Goal: Task Accomplishment & Management: Complete application form

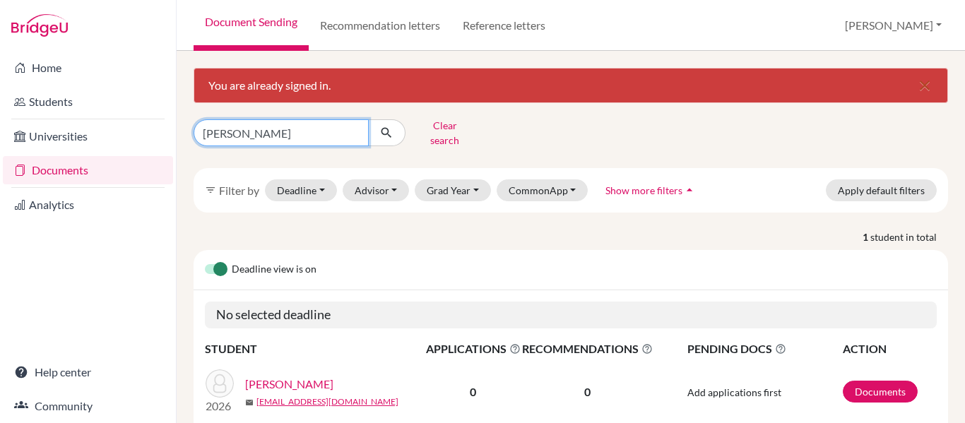
click at [261, 133] on input "[PERSON_NAME]" at bounding box center [281, 132] width 175 height 27
type input "i"
type input "[PERSON_NAME]"
click at [387, 130] on icon "submit" at bounding box center [386, 133] width 14 height 14
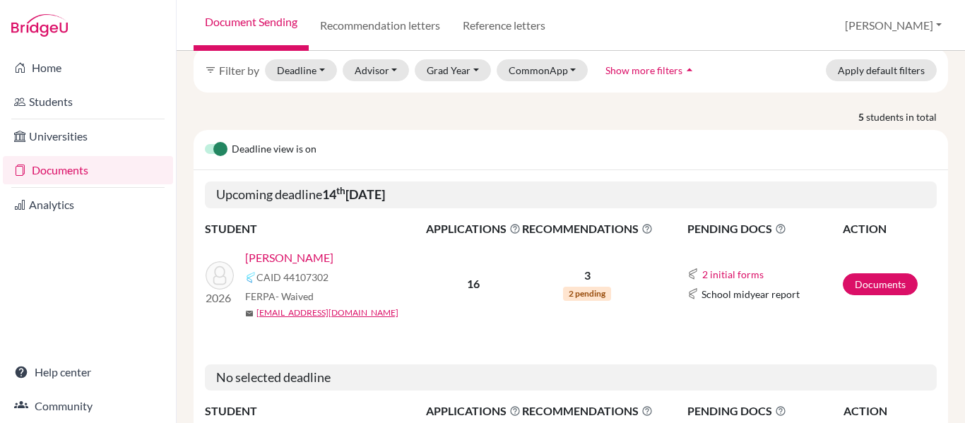
scroll to position [121, 0]
click at [884, 275] on link "Documents" at bounding box center [880, 284] width 75 height 22
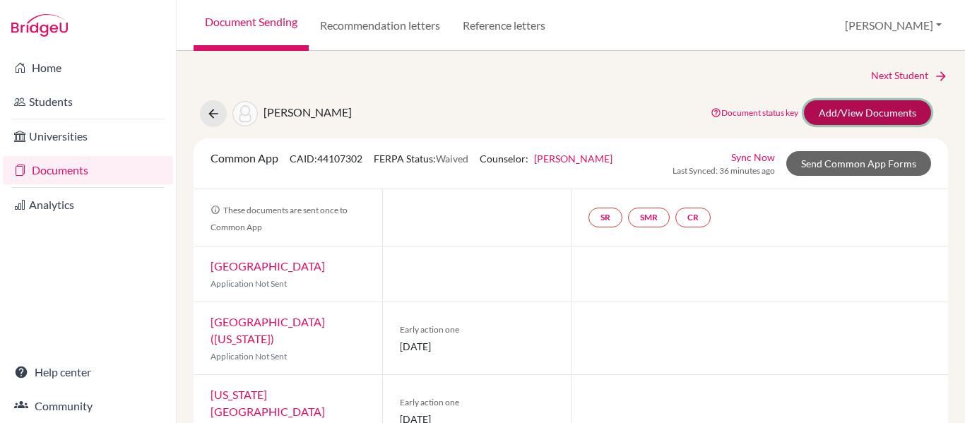
click at [878, 111] on link "Add/View Documents" at bounding box center [867, 112] width 127 height 25
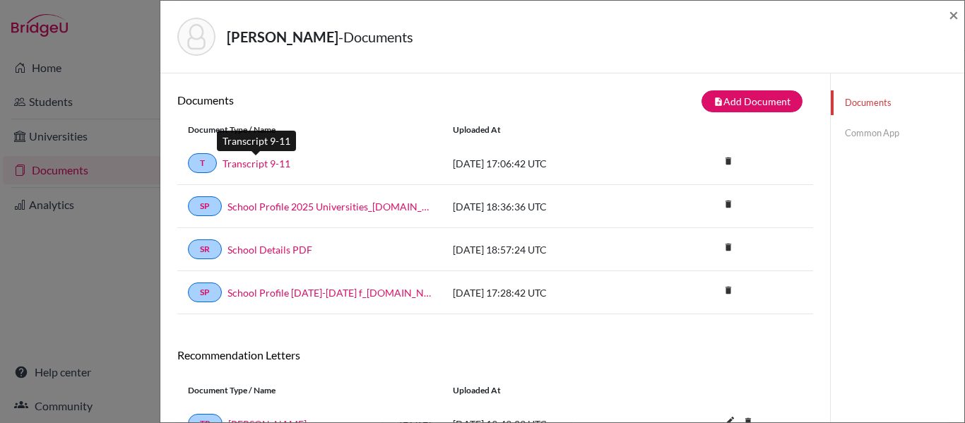
click at [246, 165] on link "Transcript 9-11" at bounding box center [256, 163] width 68 height 15
click at [860, 134] on link "Common App" at bounding box center [897, 133] width 133 height 25
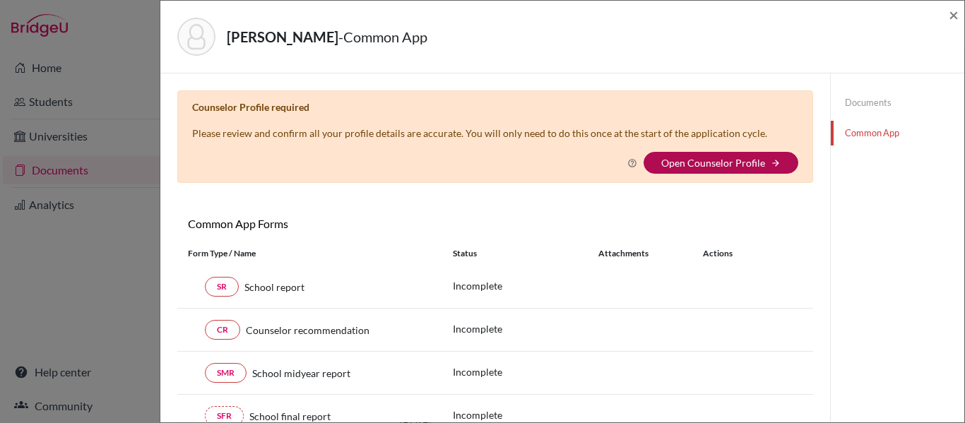
click at [697, 164] on link "Open Counselor Profile" at bounding box center [713, 163] width 104 height 12
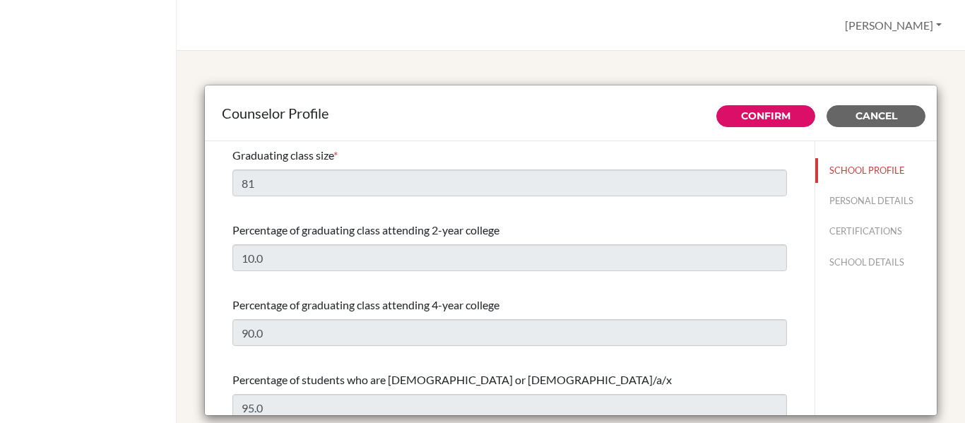
select select "0"
select select "349837"
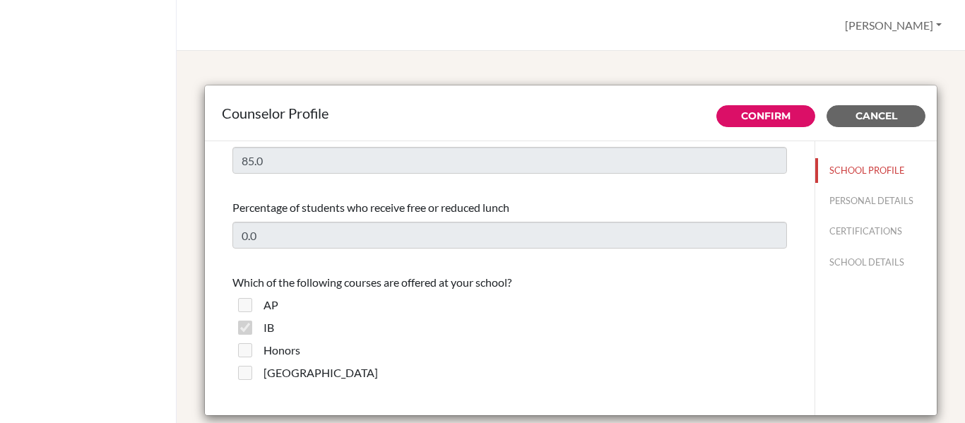
scroll to position [849, 0]
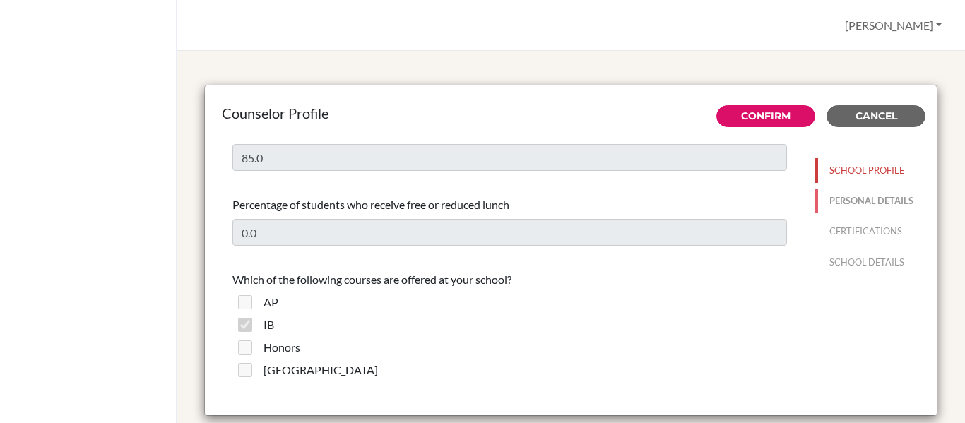
click at [839, 203] on button "PERSONAL DETAILS" at bounding box center [875, 201] width 121 height 25
type input "[PERSON_NAME]"
type input "Aviles"
type input "Advisor"
type input "504.99923492"
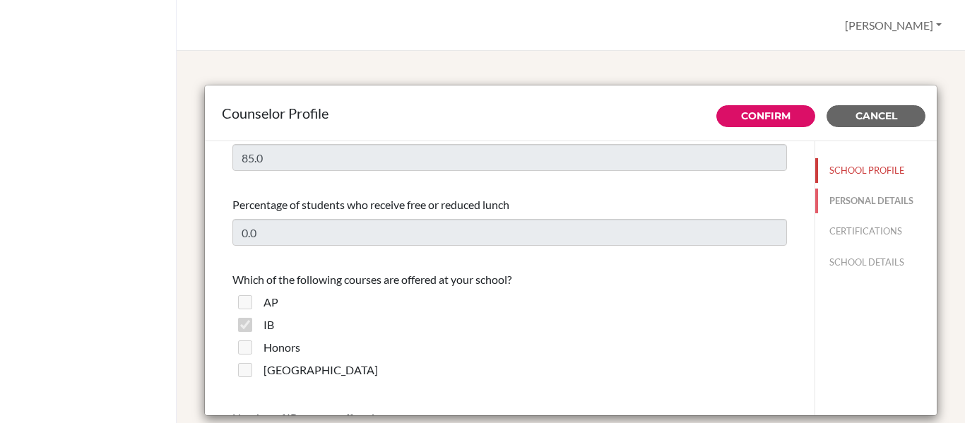
type input "yaviles@amschool.org"
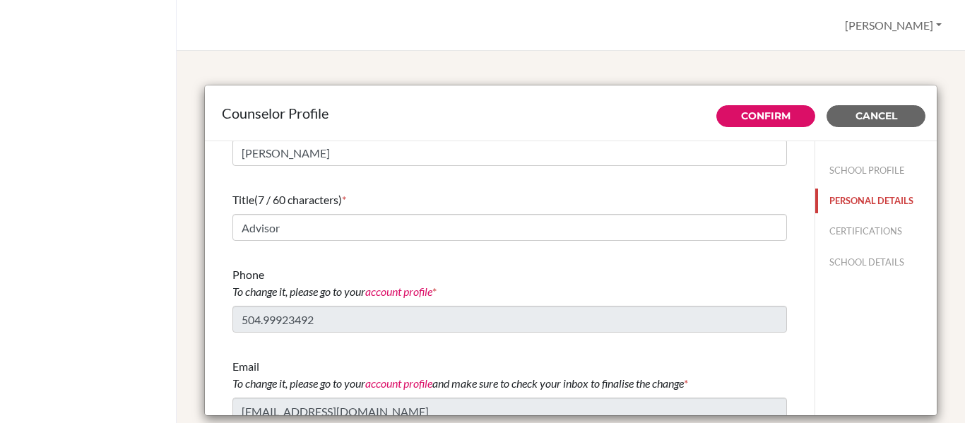
scroll to position [119, 0]
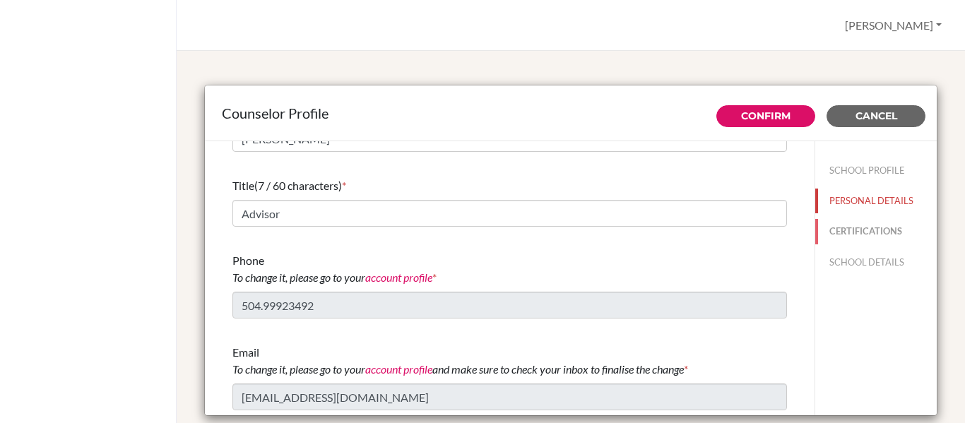
click at [864, 229] on button "CERTIFICATIONS" at bounding box center [875, 231] width 121 height 25
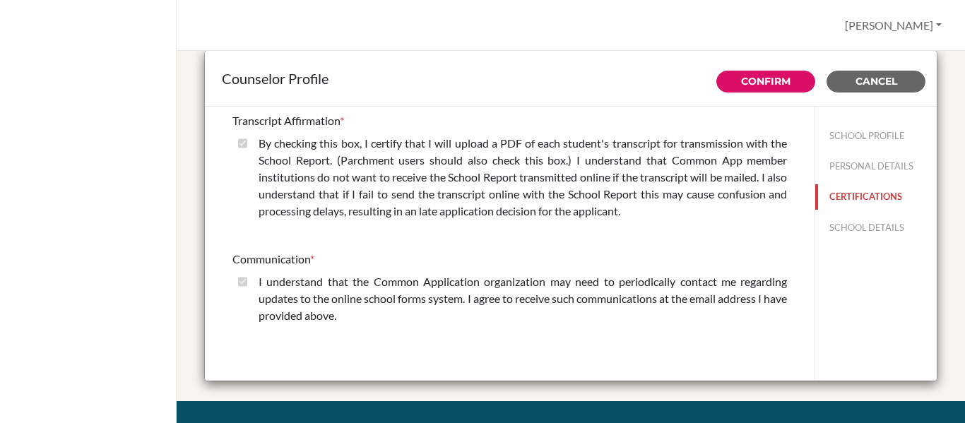
scroll to position [40, 0]
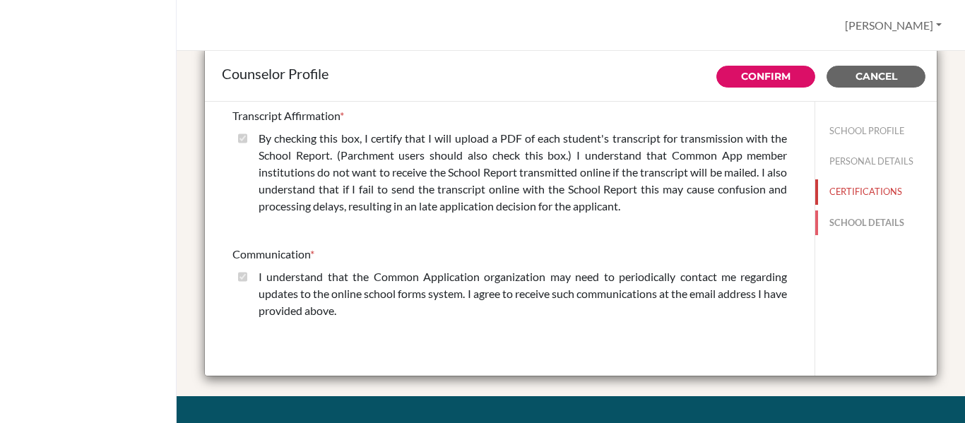
click at [852, 221] on button "SCHOOL DETAILS" at bounding box center [875, 222] width 121 height 25
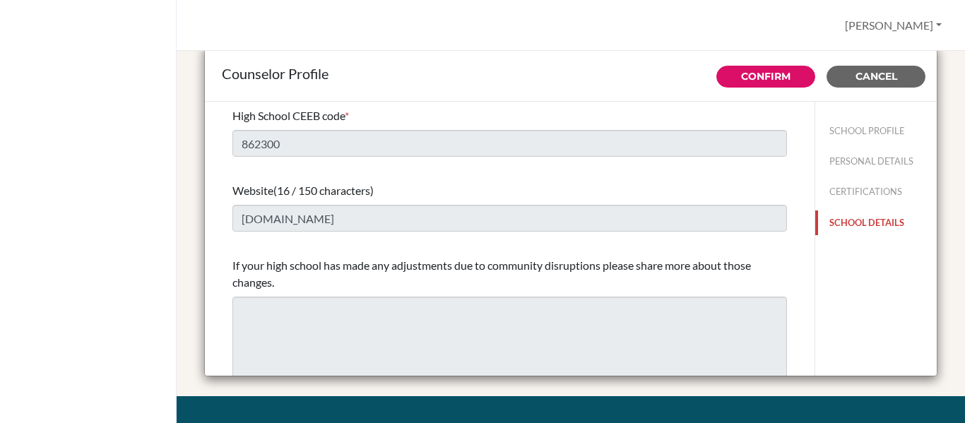
scroll to position [20, 0]
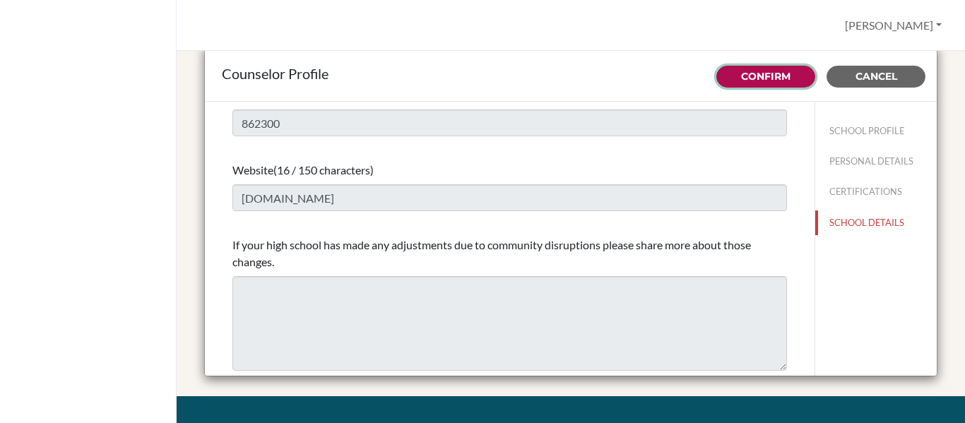
click at [760, 71] on link "Confirm" at bounding box center [765, 76] width 49 height 13
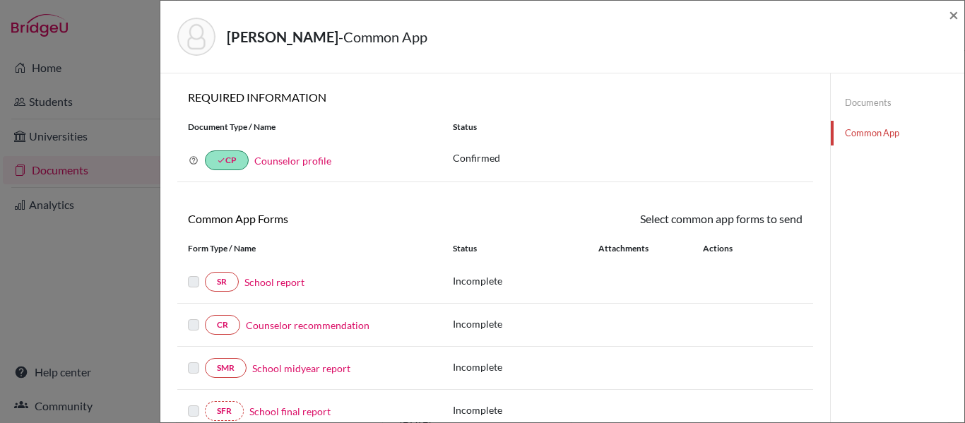
click at [275, 280] on link "School report" at bounding box center [274, 282] width 60 height 15
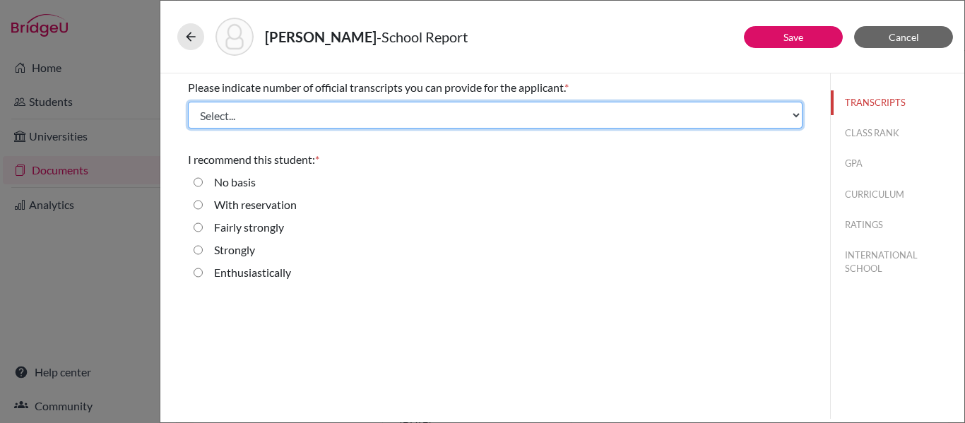
click at [473, 105] on select "Select... 1 2 3 4" at bounding box center [495, 115] width 614 height 27
select select "1"
click at [188, 102] on select "Select... 1 2 3 4" at bounding box center [495, 115] width 614 height 27
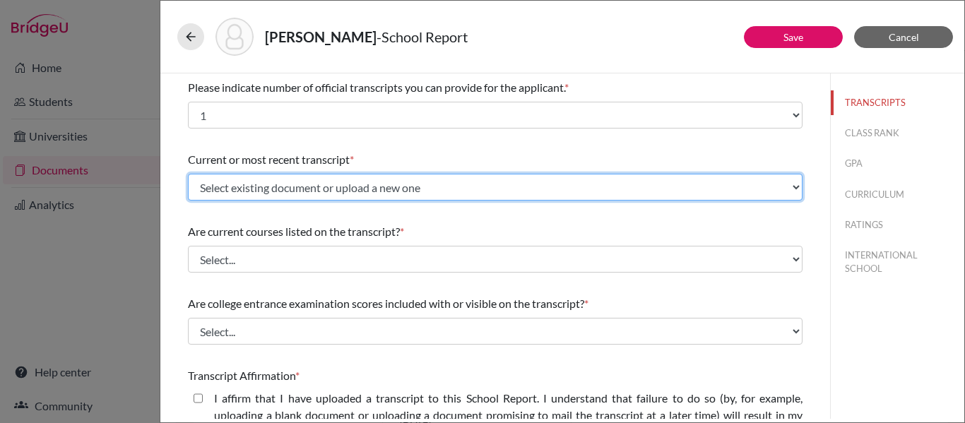
click at [389, 189] on select "Select existing document or upload a new one Transcript 9-11 Upload New File" at bounding box center [495, 187] width 614 height 27
select select "666944"
click at [188, 174] on select "Select existing document or upload a new one Transcript 9-11 Upload New File" at bounding box center [495, 187] width 614 height 27
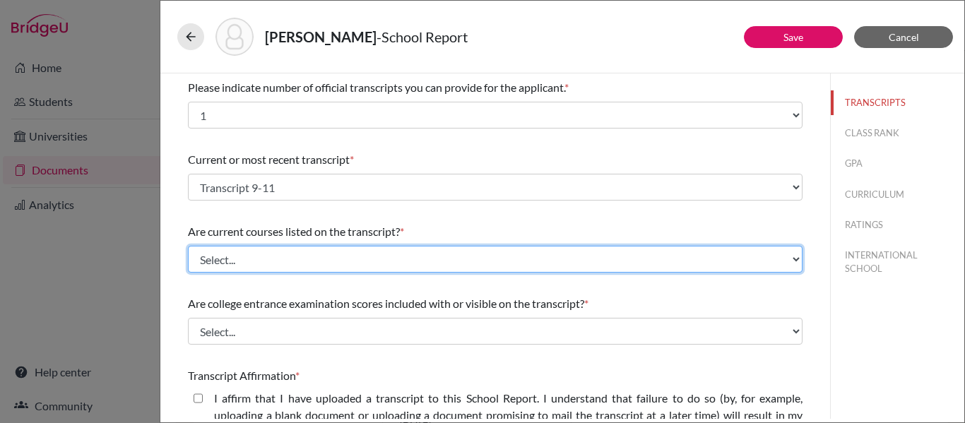
click at [312, 260] on select "Select... Yes No" at bounding box center [495, 259] width 614 height 27
select select "0"
click at [188, 246] on select "Select... Yes No" at bounding box center [495, 259] width 614 height 27
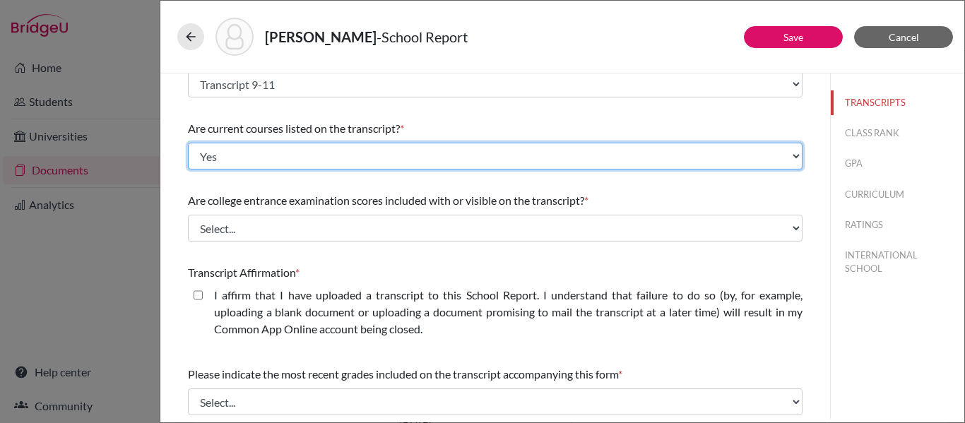
scroll to position [107, 0]
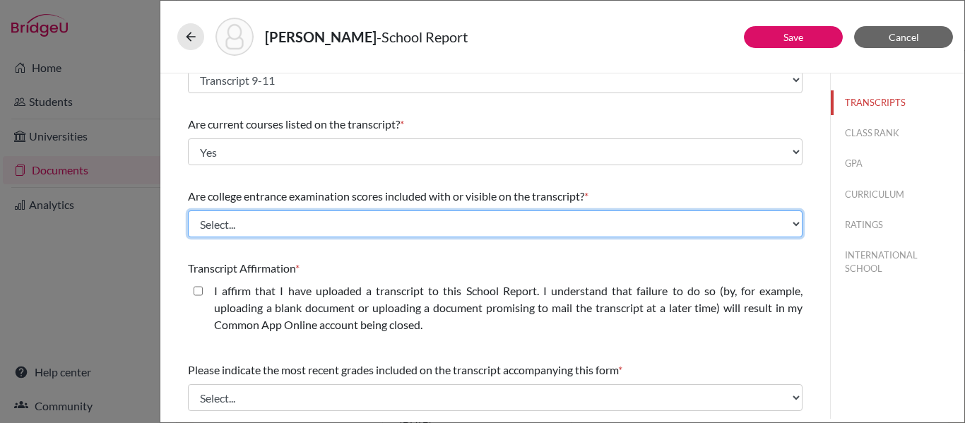
click at [316, 223] on select "Select... Yes No" at bounding box center [495, 223] width 614 height 27
select select "1"
click at [188, 210] on select "Select... Yes No" at bounding box center [495, 223] width 614 height 27
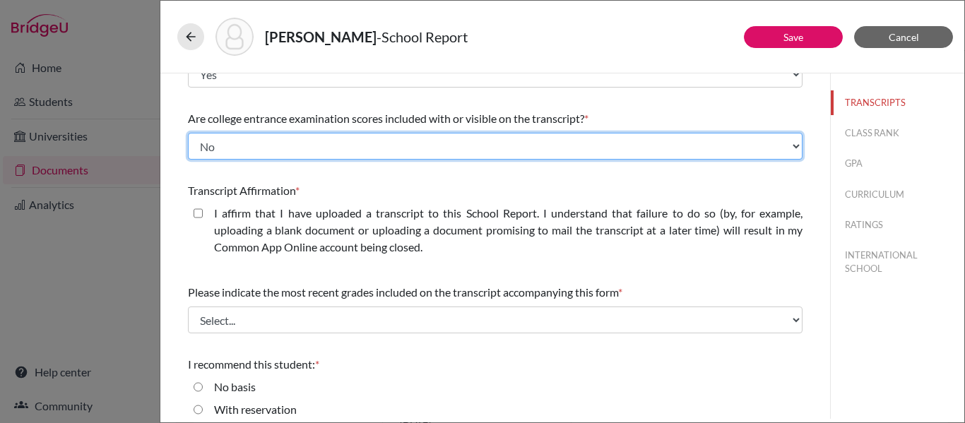
scroll to position [186, 0]
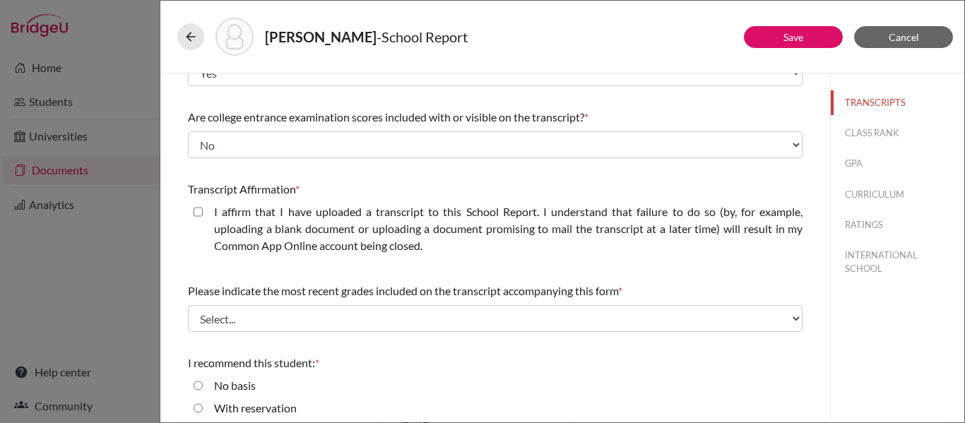
click at [199, 210] on closed\ "I affirm that I have uploaded a transcript to this School Report. I understand …" at bounding box center [198, 211] width 9 height 17
checkbox closed\ "true"
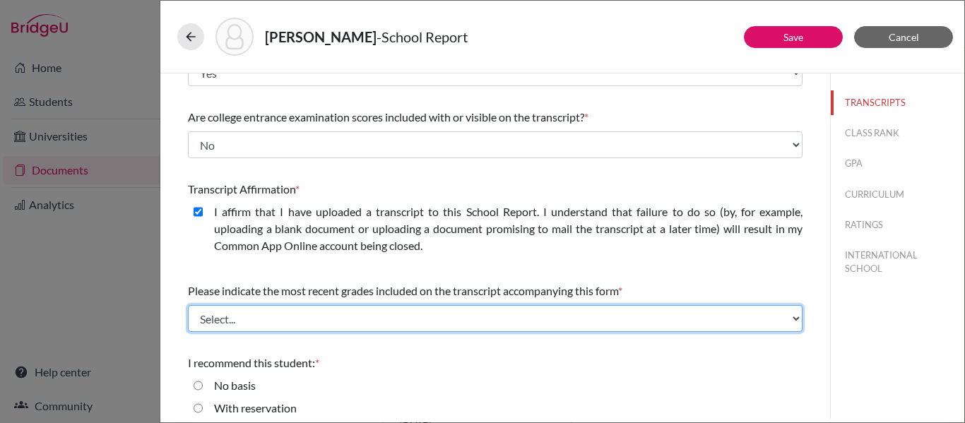
click at [252, 319] on select "Select... Final junior year grades 1st Quarter senior year grades 2nd Quarter/1…" at bounding box center [495, 318] width 614 height 27
select select "0"
click at [188, 305] on select "Select... Final junior year grades 1st Quarter senior year grades 2nd Quarter/1…" at bounding box center [495, 318] width 614 height 27
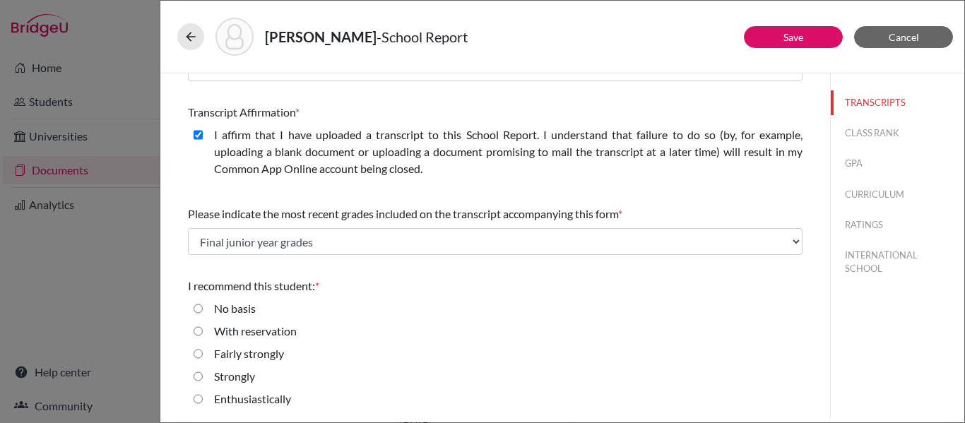
click at [196, 399] on input "Enthusiastically" at bounding box center [198, 399] width 9 height 17
radio input "true"
click at [882, 134] on button "CLASS RANK" at bounding box center [897, 133] width 133 height 25
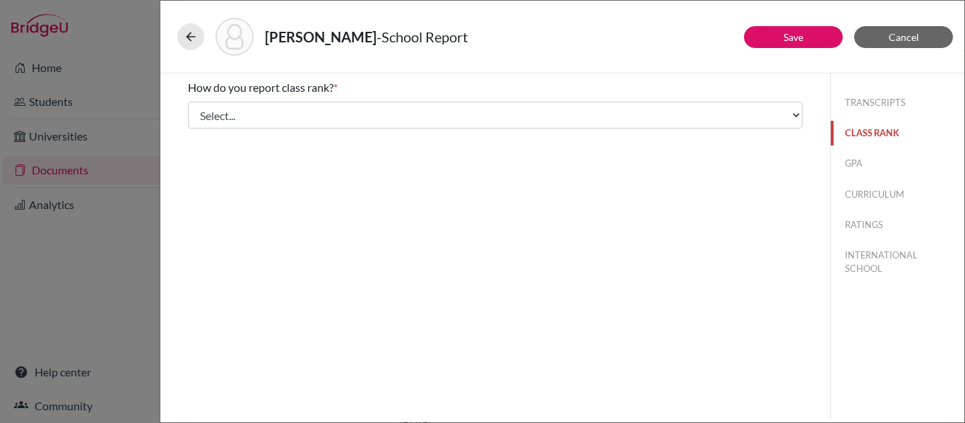
scroll to position [0, 0]
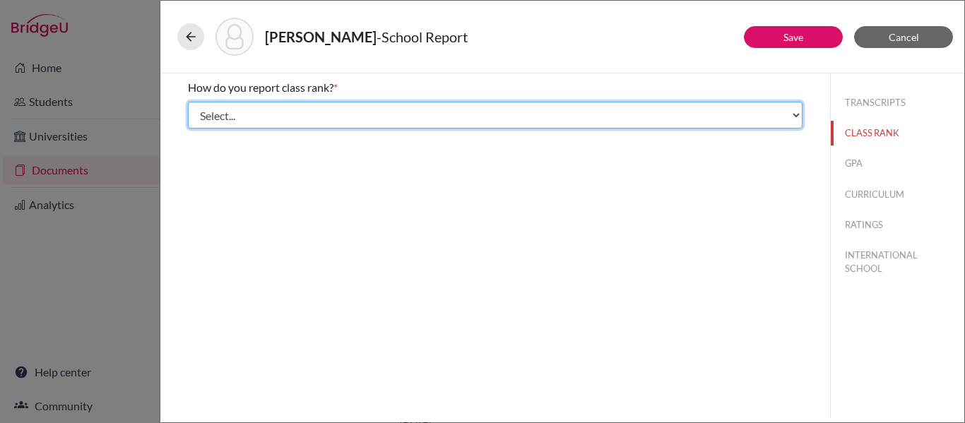
click at [564, 117] on select "Select... Exact Decile Quintile Quartile None" at bounding box center [495, 115] width 614 height 27
select select "5"
click at [188, 102] on select "Select... Exact Decile Quintile Quartile None" at bounding box center [495, 115] width 614 height 27
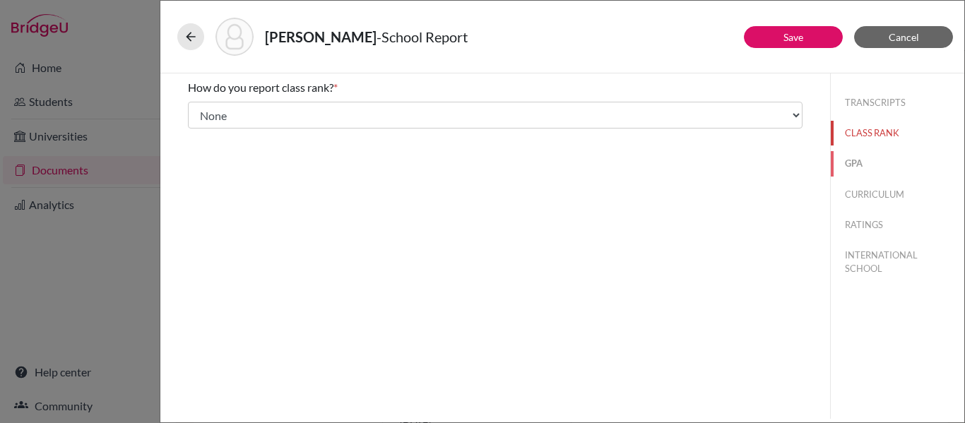
click at [852, 166] on button "GPA" at bounding box center [897, 163] width 133 height 25
click at [201, 110] on input "Yes" at bounding box center [198, 110] width 9 height 17
radio input "true"
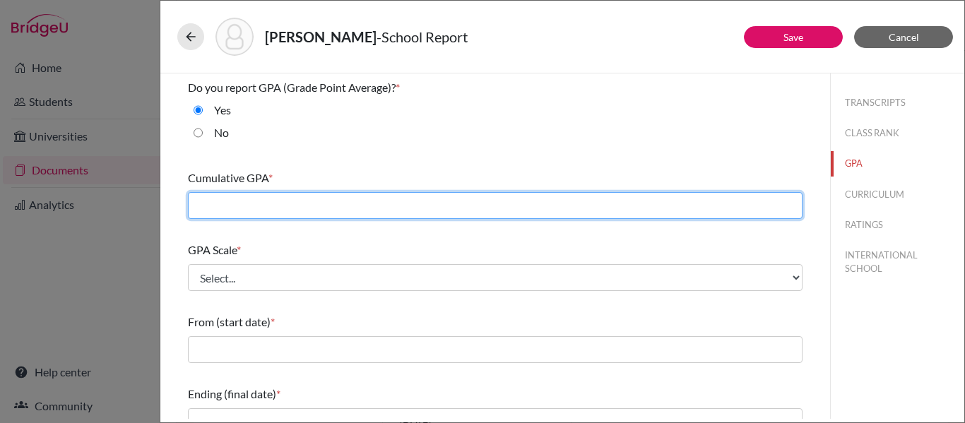
click at [375, 210] on input "text" at bounding box center [495, 205] width 614 height 27
type input "4.21"
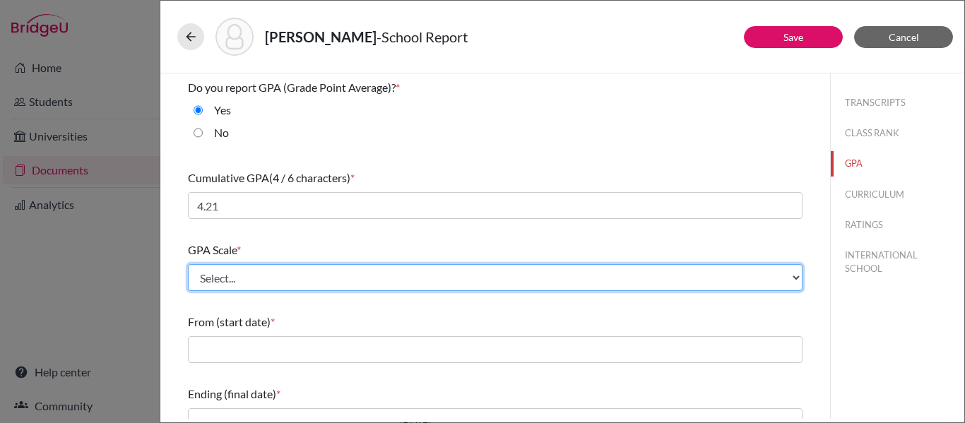
click at [265, 274] on select "Select... 4 5 6 7 8 9 10 11 12 13 14 15 16 17 18 19 20 100" at bounding box center [495, 277] width 614 height 27
select select "4"
click at [188, 264] on select "Select... 4 5 6 7 8 9 10 11 12 13 14 15 16 17 18 19 20 100" at bounding box center [495, 277] width 614 height 27
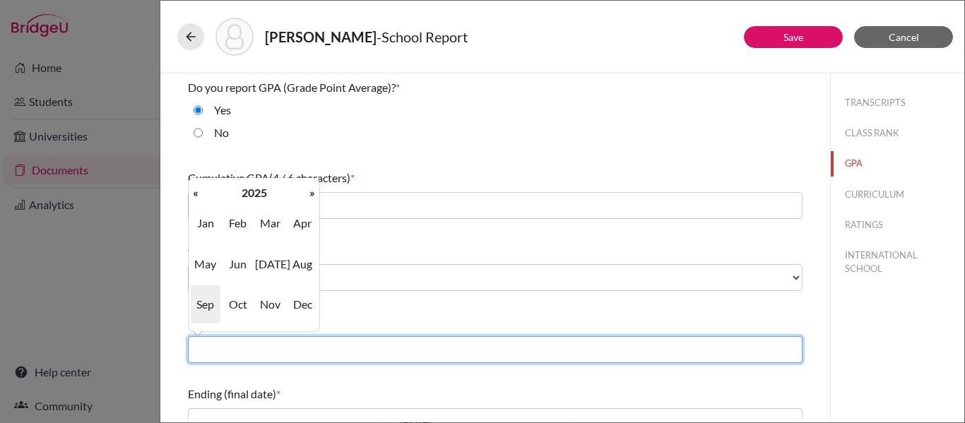
click at [303, 359] on input "text" at bounding box center [495, 349] width 614 height 27
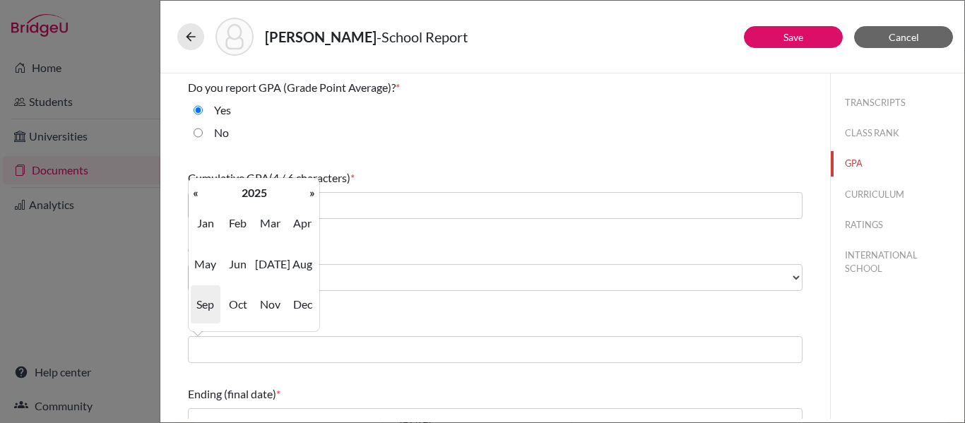
click at [320, 162] on div "Do you report GPA (Grade Point Average)? * Yes No Cumulative GPA (4 / 6 charact…" at bounding box center [495, 374] width 614 height 602
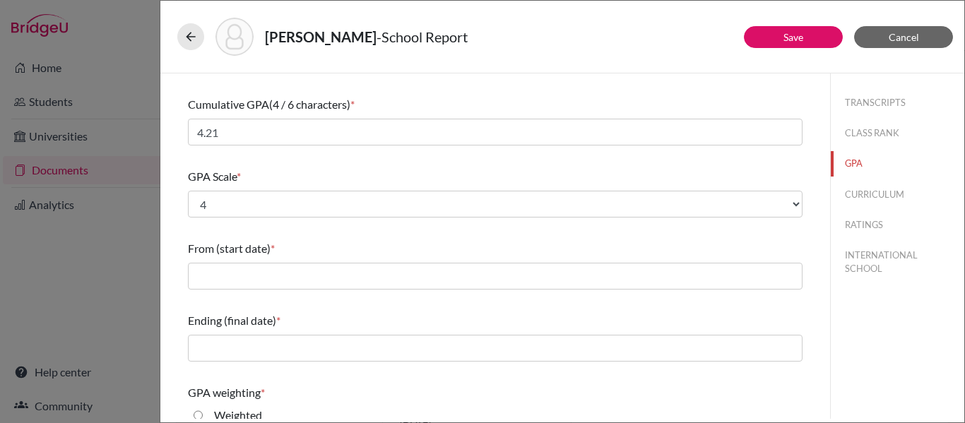
scroll to position [89, 0]
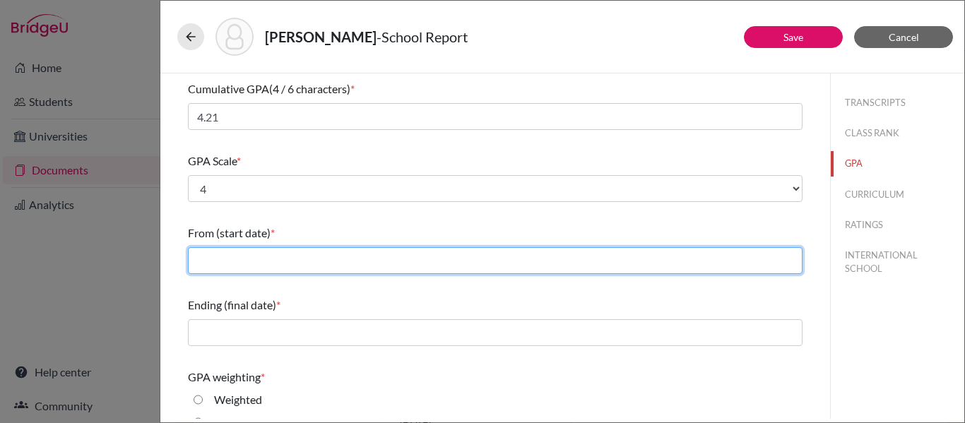
click at [257, 258] on input "text" at bounding box center [495, 260] width 614 height 27
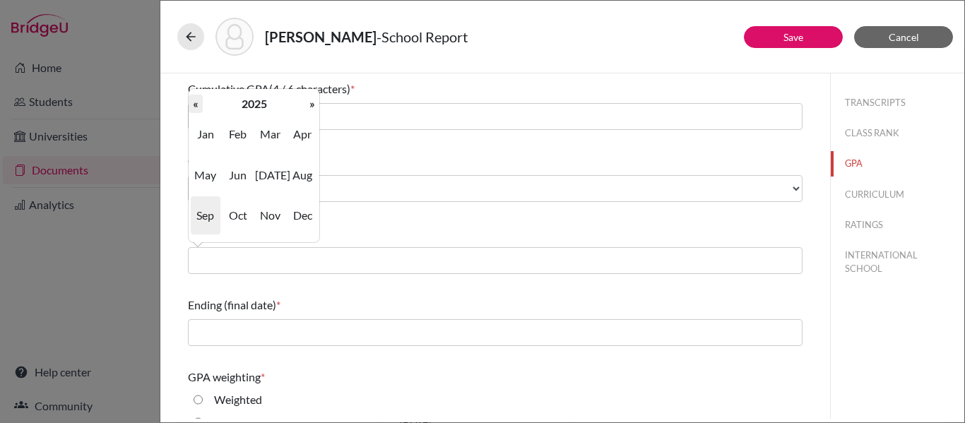
click at [198, 107] on th "«" at bounding box center [196, 104] width 14 height 18
click at [299, 179] on span "Aug" at bounding box center [302, 175] width 30 height 38
type input "08/2022"
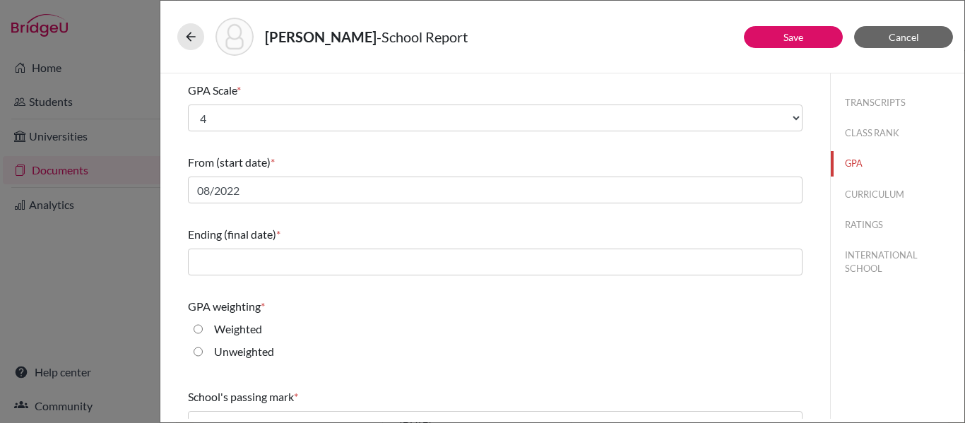
scroll to position [184, 0]
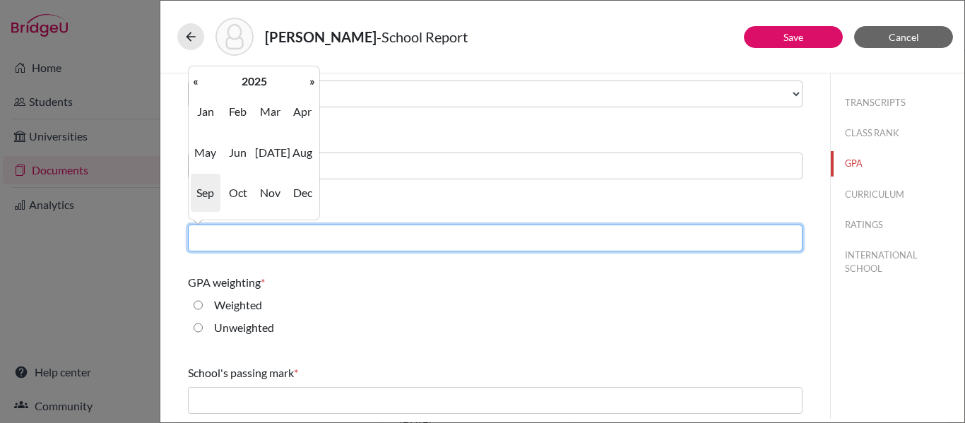
click at [276, 237] on input "text" at bounding box center [495, 238] width 614 height 27
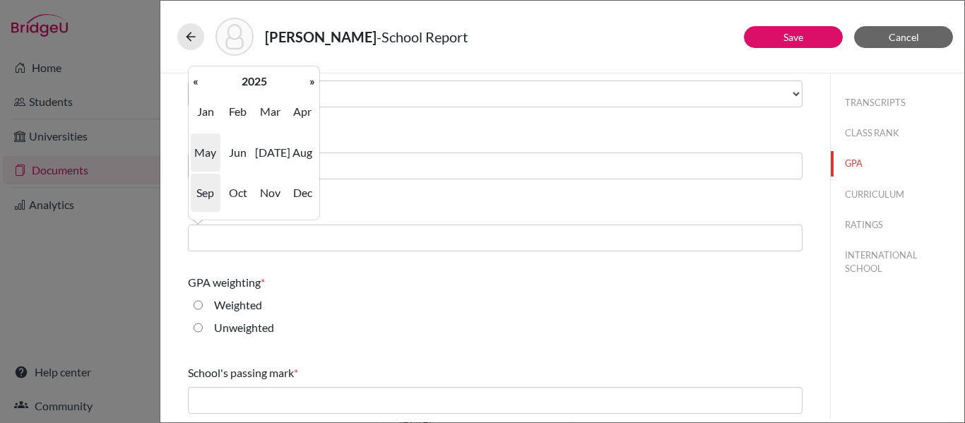
click at [205, 153] on span "May" at bounding box center [206, 152] width 30 height 38
type input "05/2025"
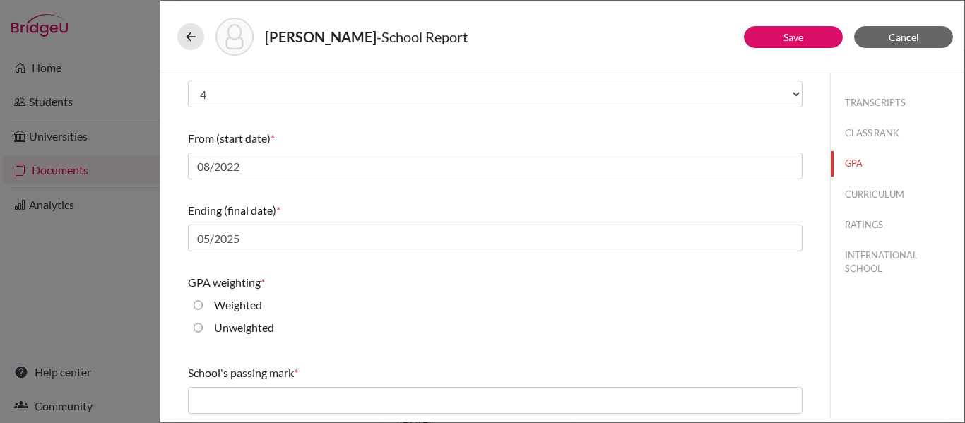
click at [198, 307] on input "Weighted" at bounding box center [198, 305] width 9 height 17
radio input "true"
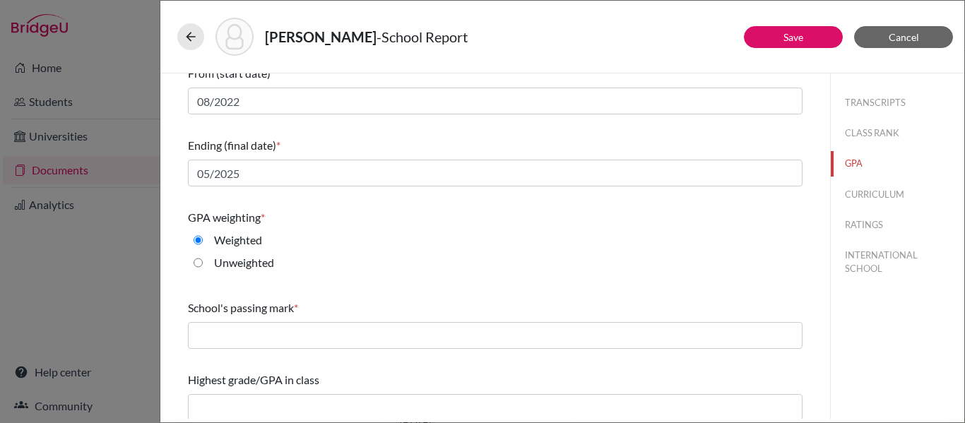
scroll to position [256, 0]
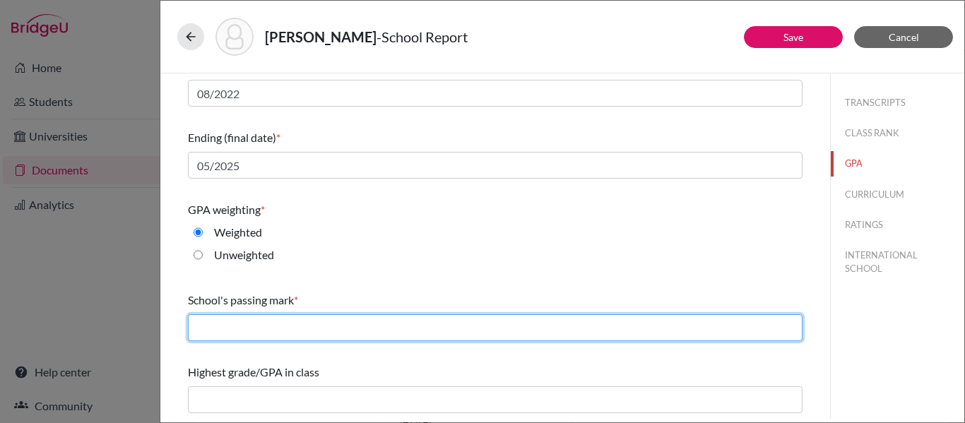
click at [198, 328] on input "text" at bounding box center [495, 327] width 614 height 27
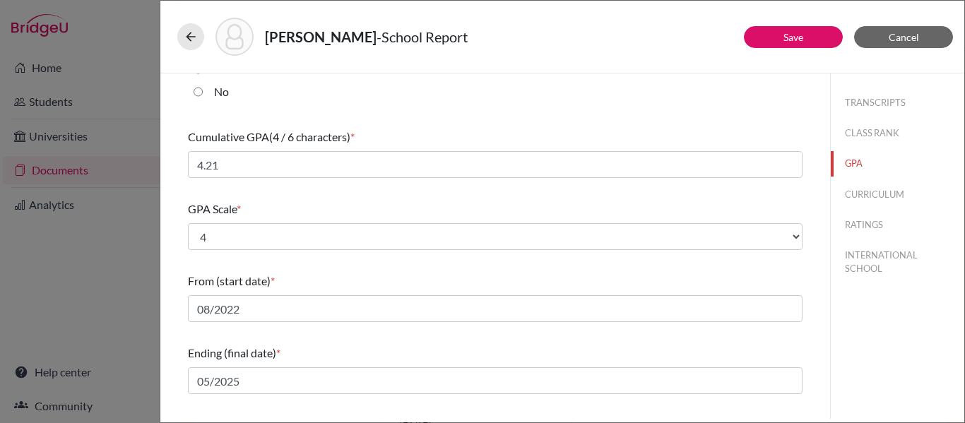
scroll to position [0, 0]
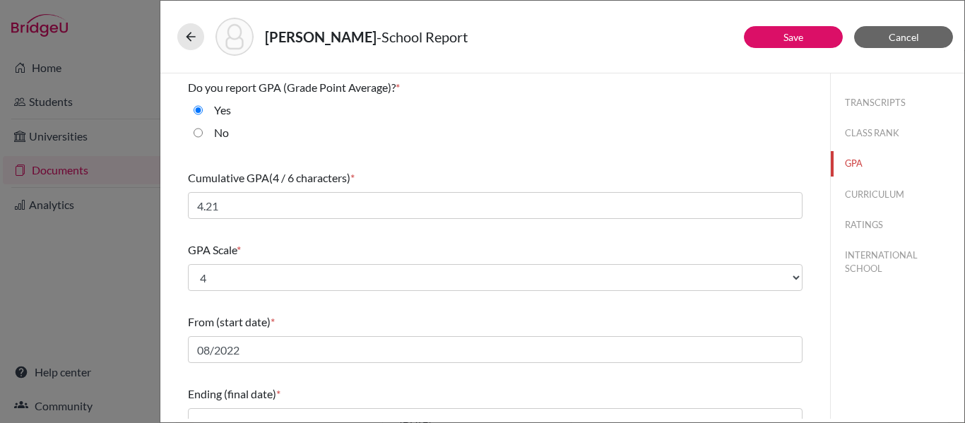
type input "70"
click at [882, 195] on button "CURRICULUM" at bounding box center [897, 194] width 133 height 25
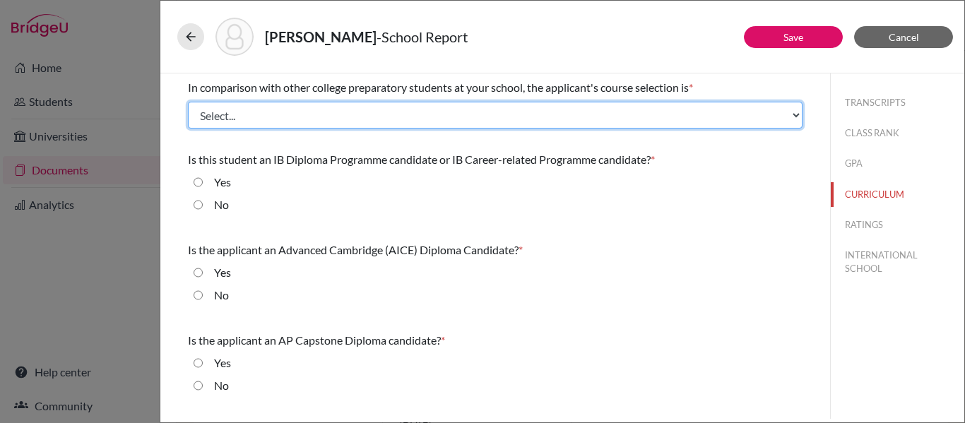
click at [397, 111] on select "Select... Less than demanding Average Demanding Very demanding Most demanding P…" at bounding box center [495, 115] width 614 height 27
select select "3"
click at [188, 102] on select "Select... Less than demanding Average Demanding Very demanding Most demanding P…" at bounding box center [495, 115] width 614 height 27
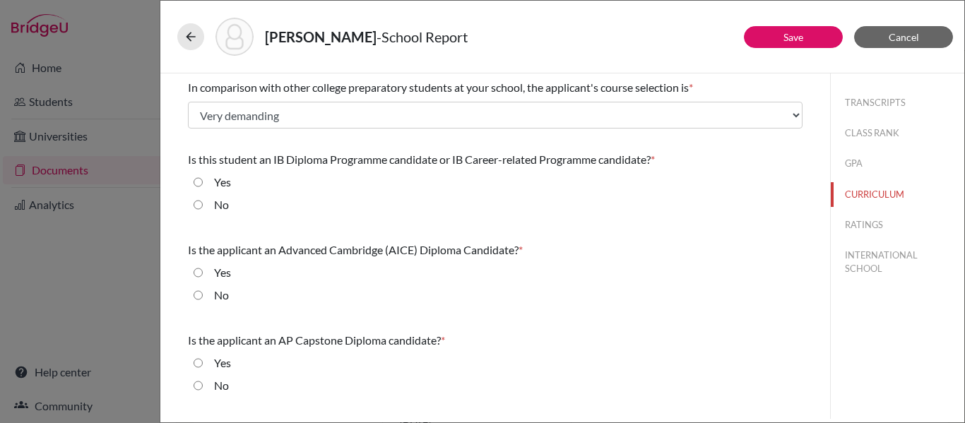
click at [198, 182] on input "Yes" at bounding box center [198, 182] width 9 height 17
radio input "true"
click at [196, 296] on input "No" at bounding box center [198, 295] width 9 height 17
radio input "true"
click at [198, 386] on input "No" at bounding box center [198, 385] width 9 height 17
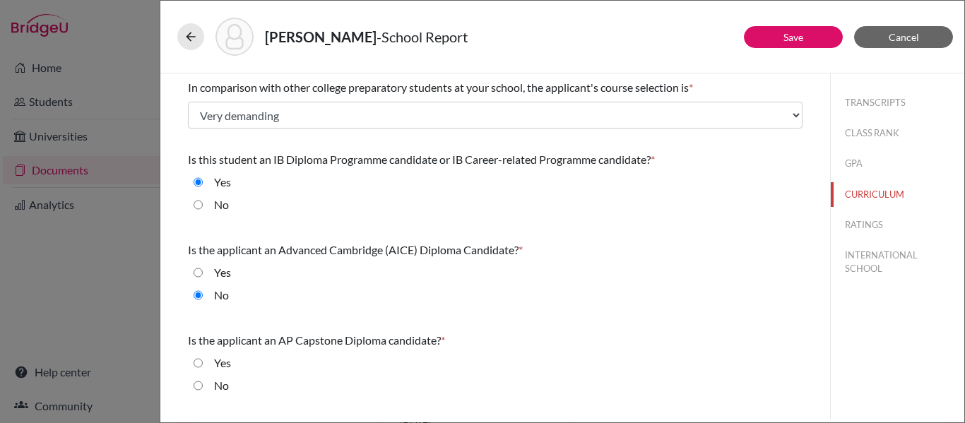
radio input "true"
click at [871, 225] on button "RATINGS" at bounding box center [897, 225] width 133 height 25
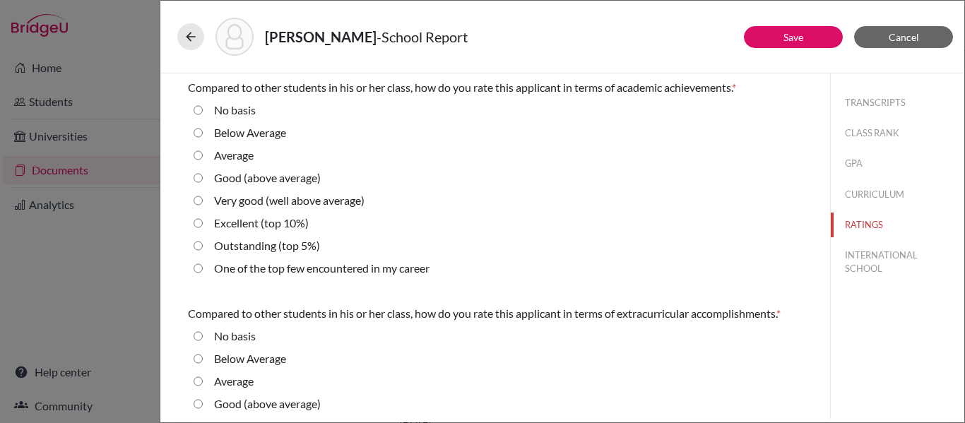
click at [201, 223] on 10\%\) "Excellent (top 10%)" at bounding box center [198, 223] width 9 height 17
radio 10\%\) "true"
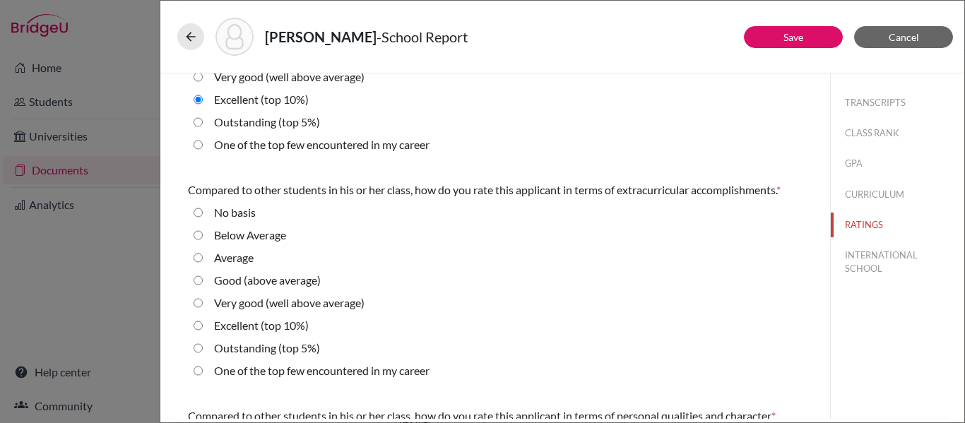
scroll to position [125, 0]
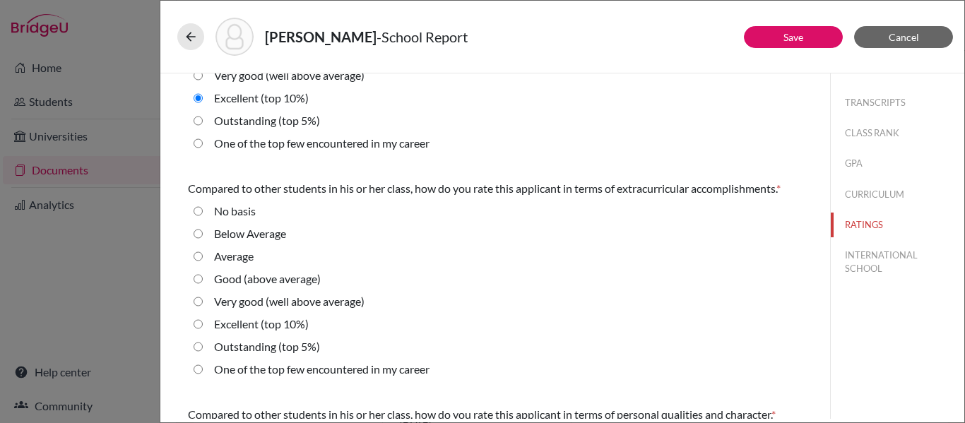
click at [197, 323] on 10\%\) "Excellent (top 10%)" at bounding box center [198, 324] width 9 height 17
radio 10\%\) "true"
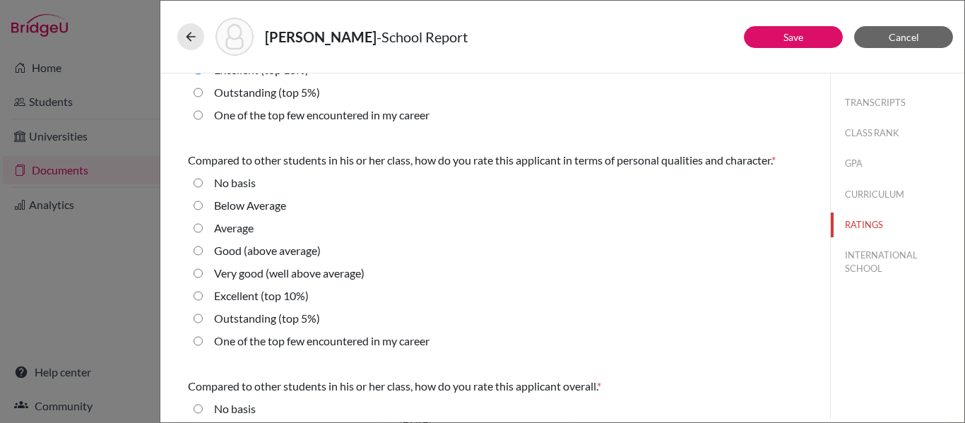
scroll to position [381, 0]
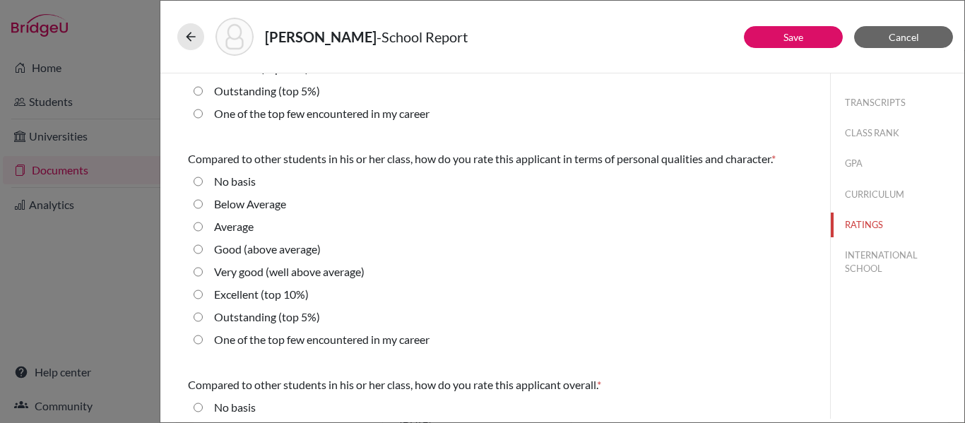
click at [196, 294] on 10\%\) "Excellent (top 10%)" at bounding box center [198, 294] width 9 height 17
radio 10\%\) "true"
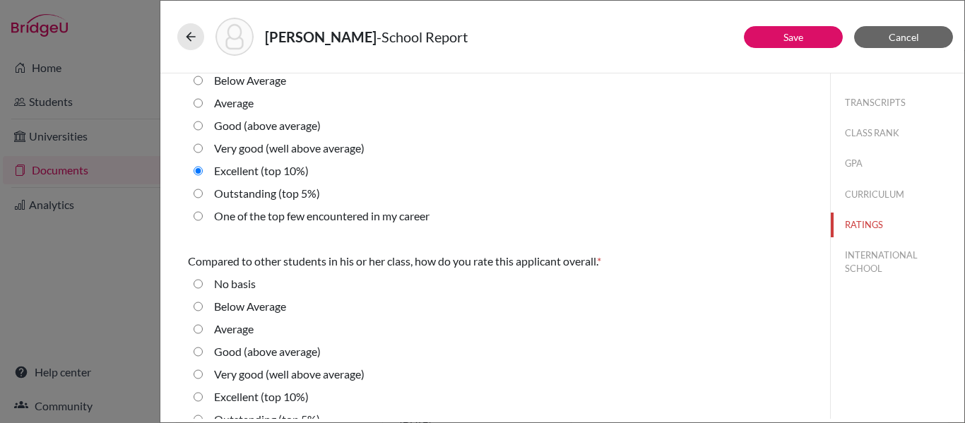
scroll to position [547, 0]
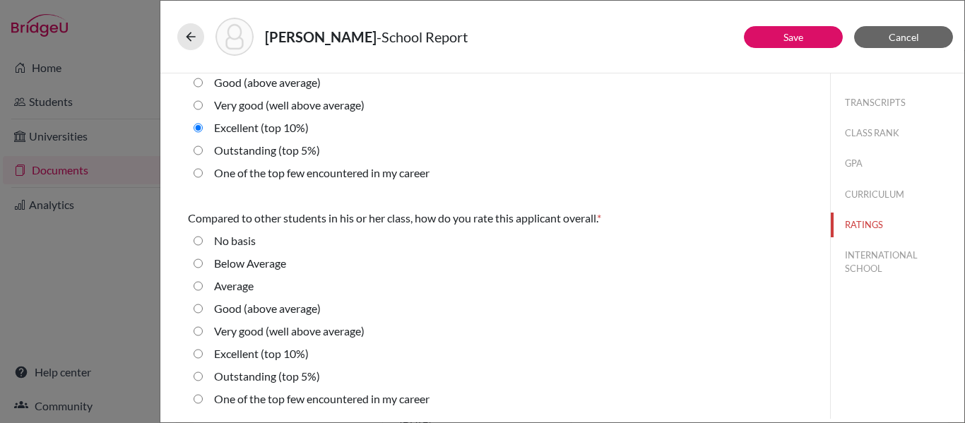
click at [198, 355] on 10\%\) "Excellent (top 10%)" at bounding box center [198, 353] width 9 height 17
radio 10\%\) "true"
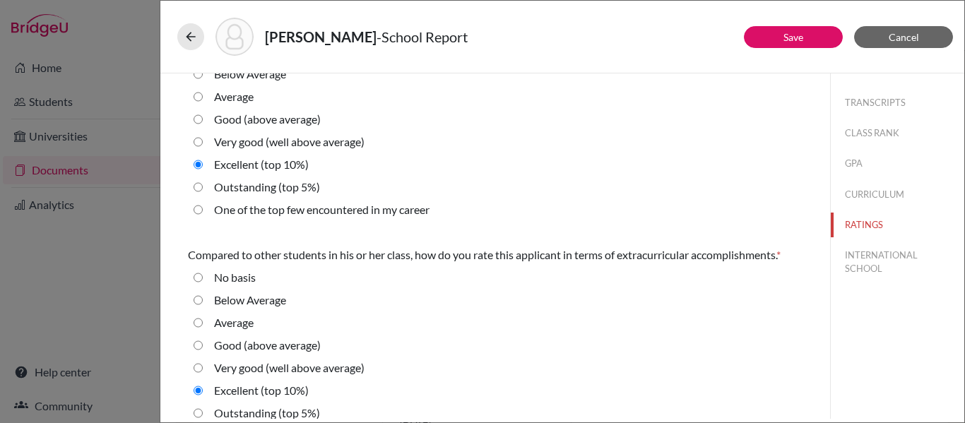
scroll to position [44, 0]
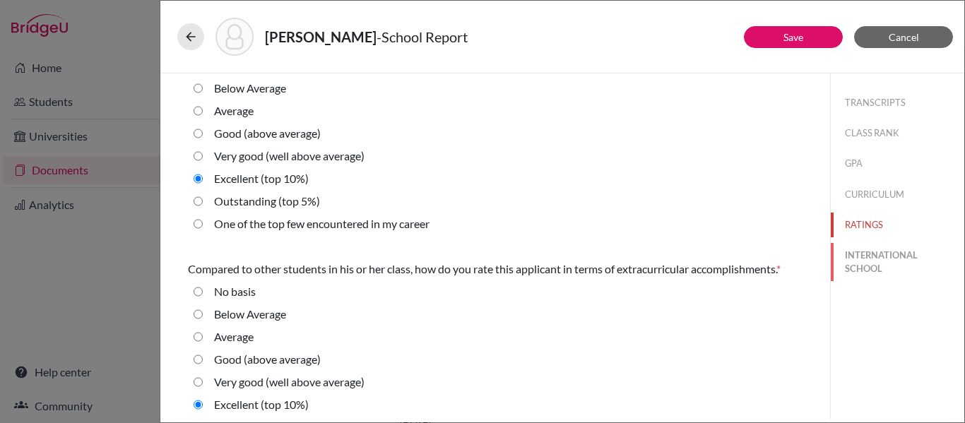
click at [874, 260] on button "INTERNATIONAL SCHOOL" at bounding box center [897, 262] width 133 height 38
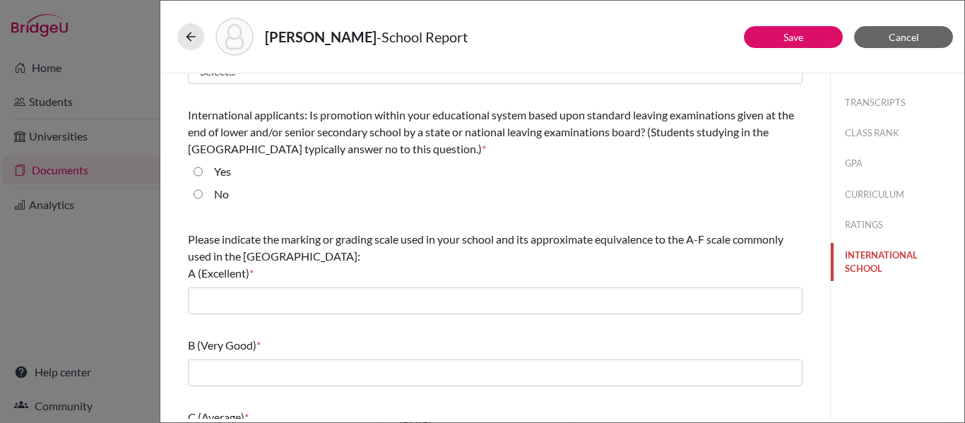
scroll to position [0, 0]
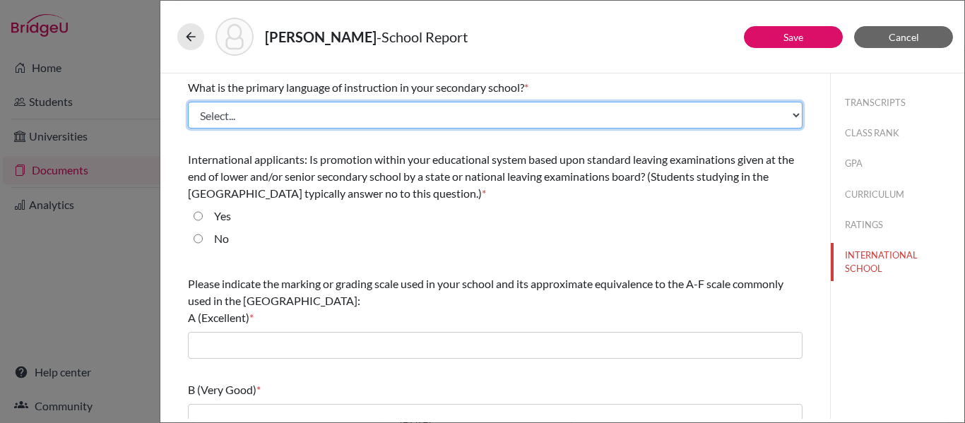
click at [338, 114] on select "Select... Albanian Arabic Armenian Assamese Azerbaijani Belarusian Bengali Bulg…" at bounding box center [495, 115] width 614 height 27
select select "14"
click at [188, 102] on select "Select... Albanian Arabic Armenian Assamese Azerbaijani Belarusian Bengali Bulg…" at bounding box center [495, 115] width 614 height 27
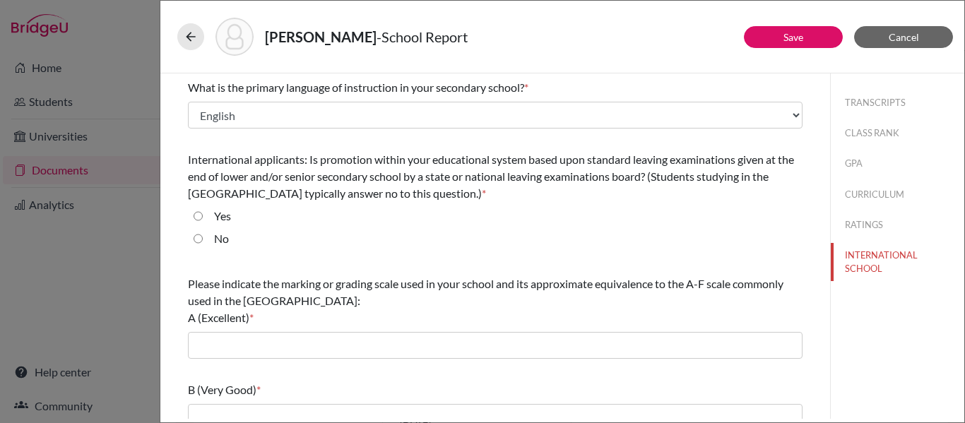
click at [201, 239] on input "No" at bounding box center [198, 238] width 9 height 17
radio input "true"
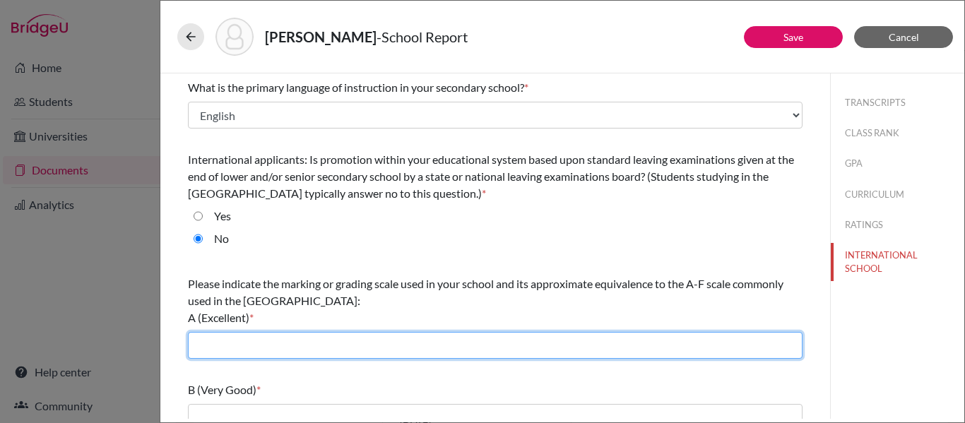
click at [228, 348] on input "text" at bounding box center [495, 345] width 614 height 27
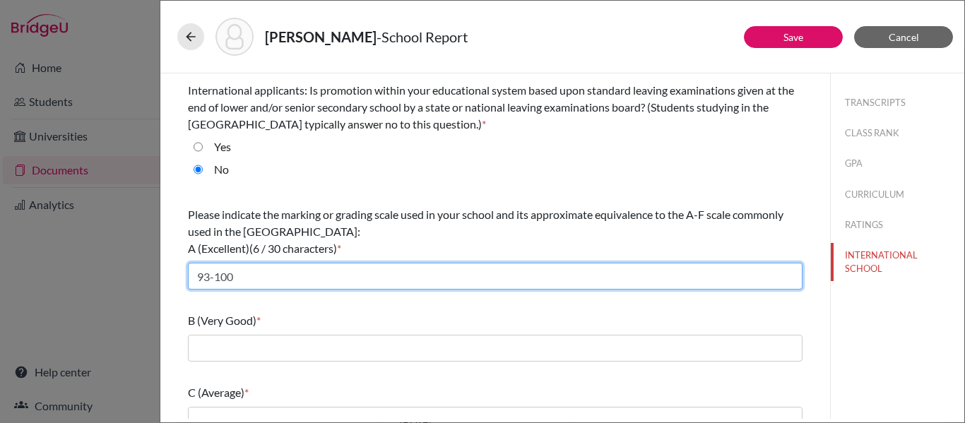
scroll to position [76, 0]
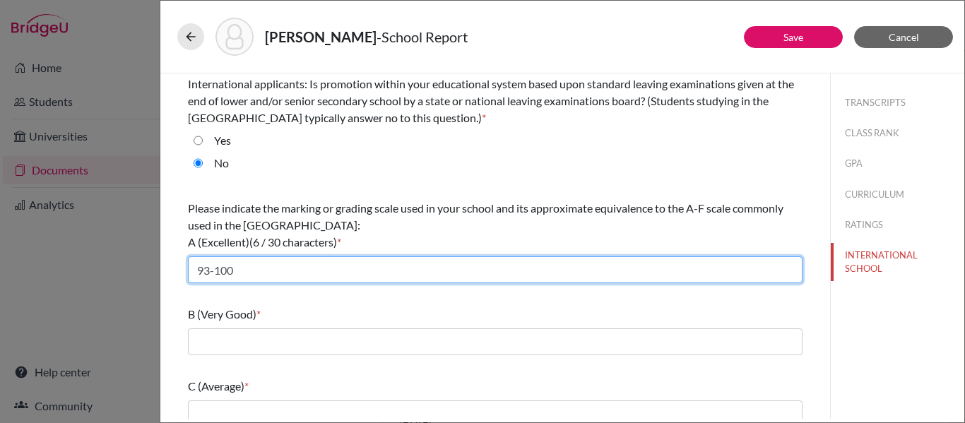
type input "93-100"
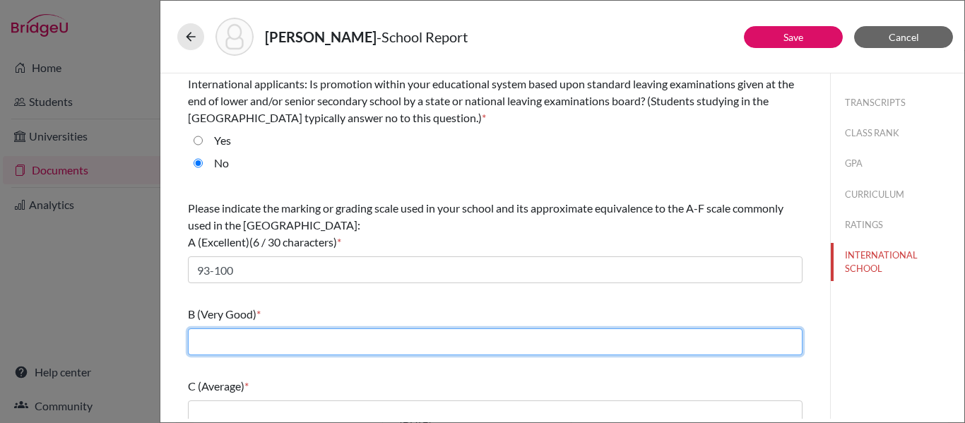
click at [213, 345] on input "text" at bounding box center [495, 341] width 614 height 27
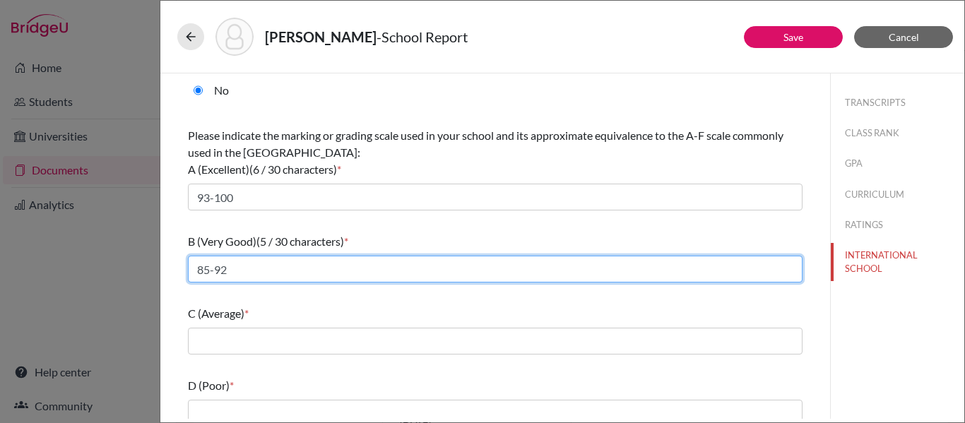
scroll to position [148, 0]
type input "85-92"
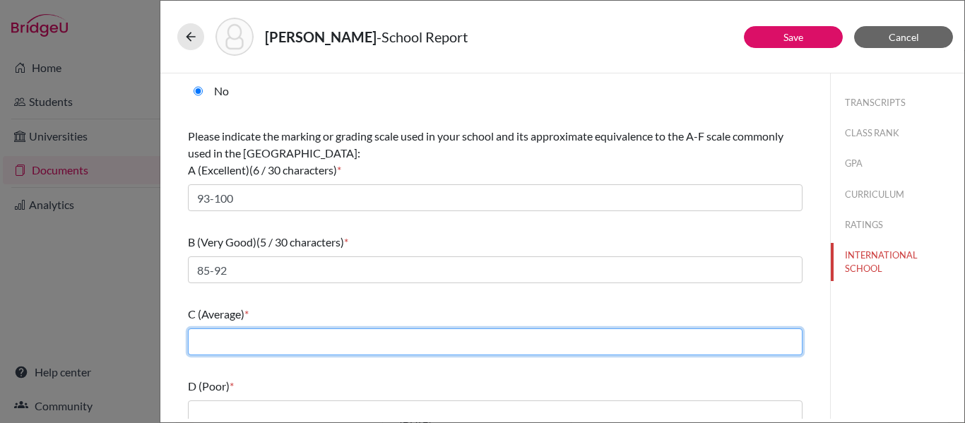
click at [207, 340] on input "text" at bounding box center [495, 341] width 614 height 27
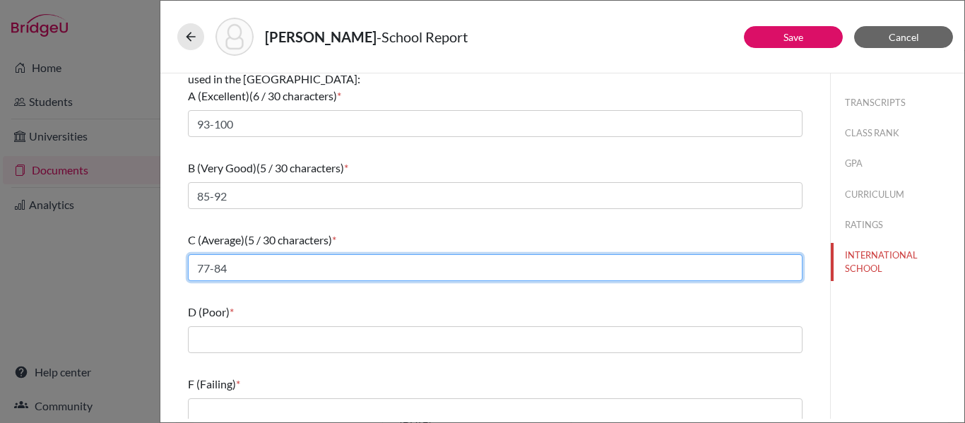
scroll to position [234, 0]
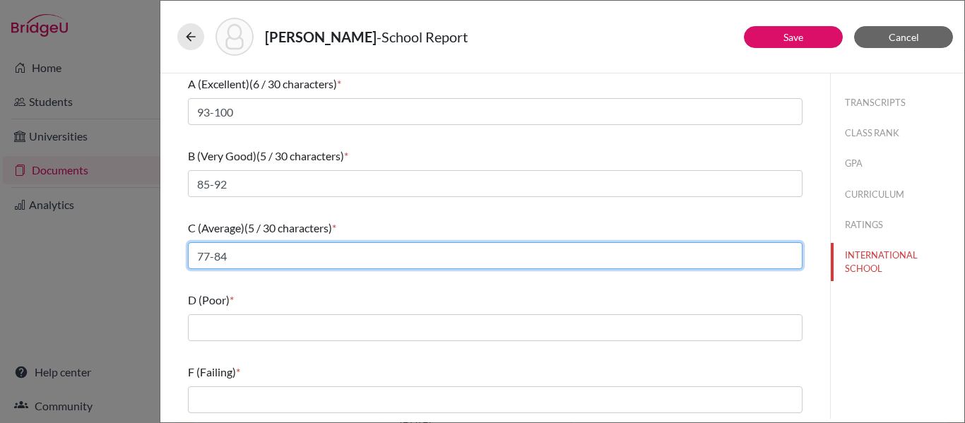
type input "77-84"
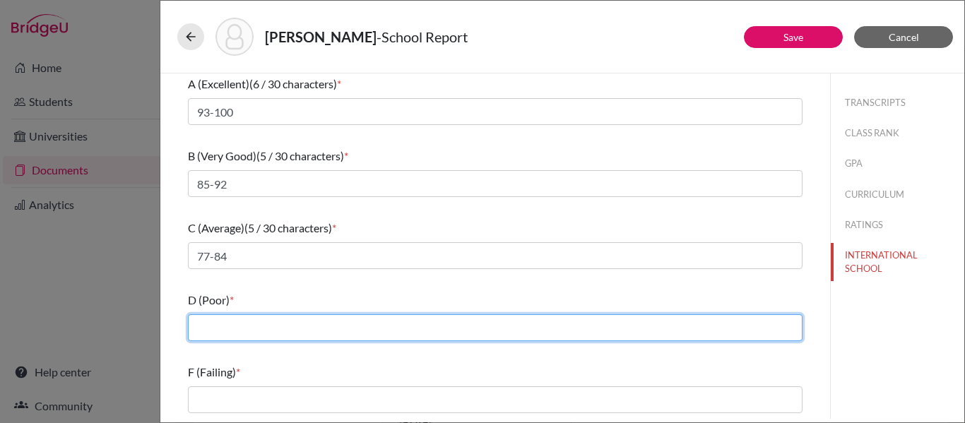
click at [206, 335] on input "text" at bounding box center [495, 327] width 614 height 27
type input "70-76"
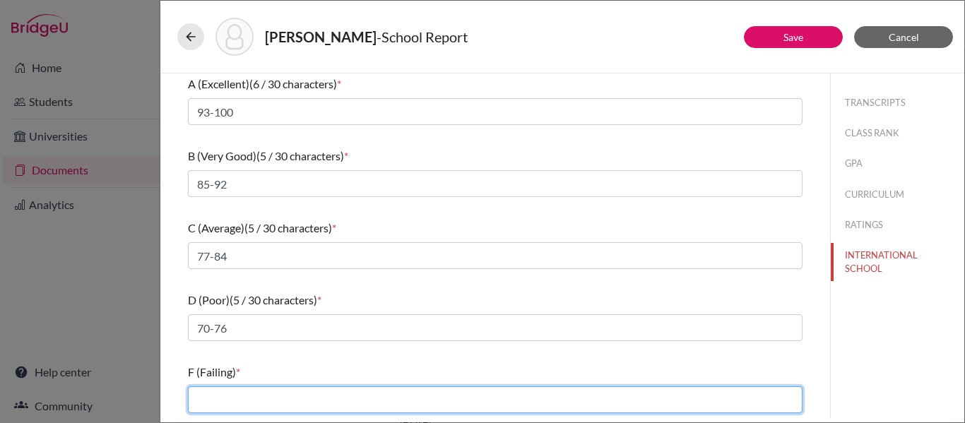
click at [206, 402] on input "text" at bounding box center [495, 399] width 614 height 27
type input "0-69"
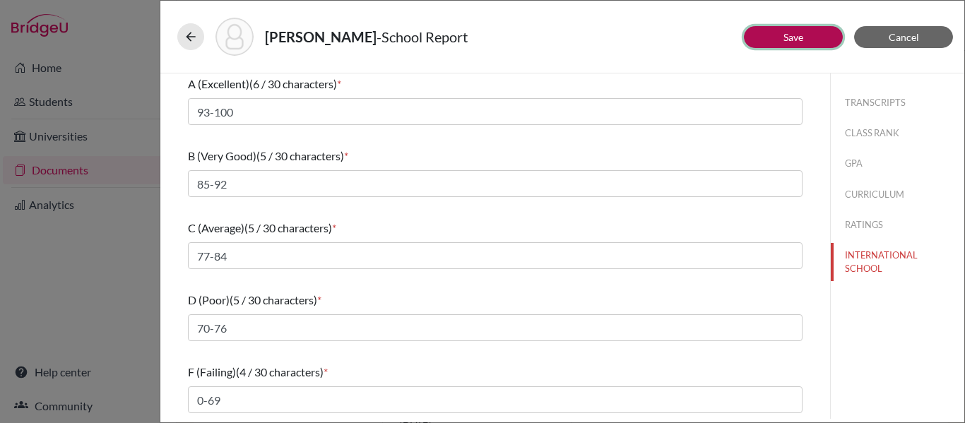
click at [768, 36] on button "Save" at bounding box center [793, 37] width 99 height 22
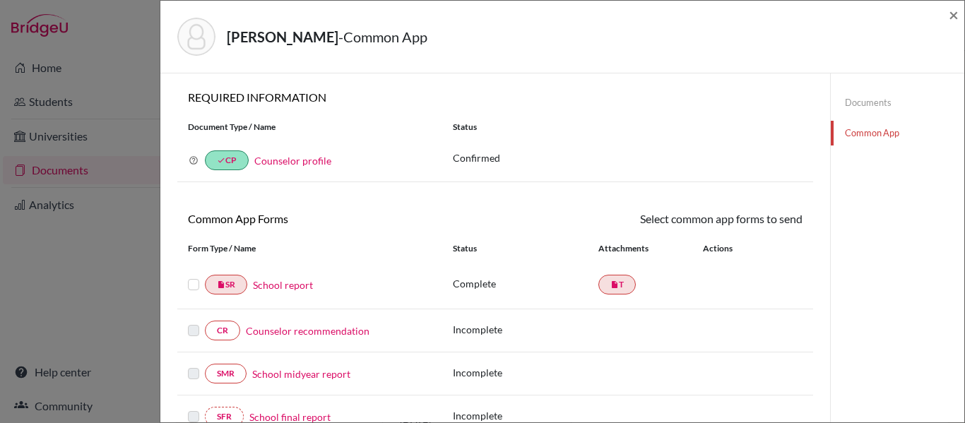
click at [192, 276] on label at bounding box center [193, 276] width 11 height 0
click at [0, 0] on input "checkbox" at bounding box center [0, 0] width 0 height 0
click at [779, 225] on link "Send" at bounding box center [773, 221] width 59 height 22
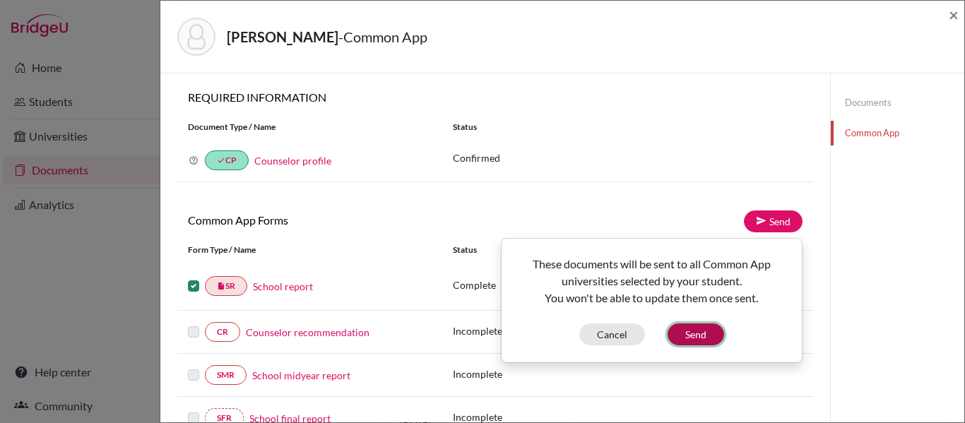
click at [706, 340] on button "Send" at bounding box center [695, 334] width 57 height 22
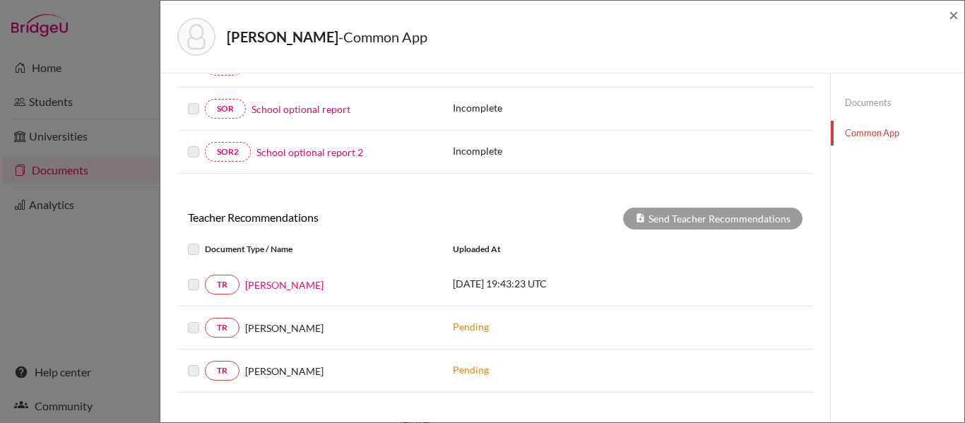
scroll to position [357, 0]
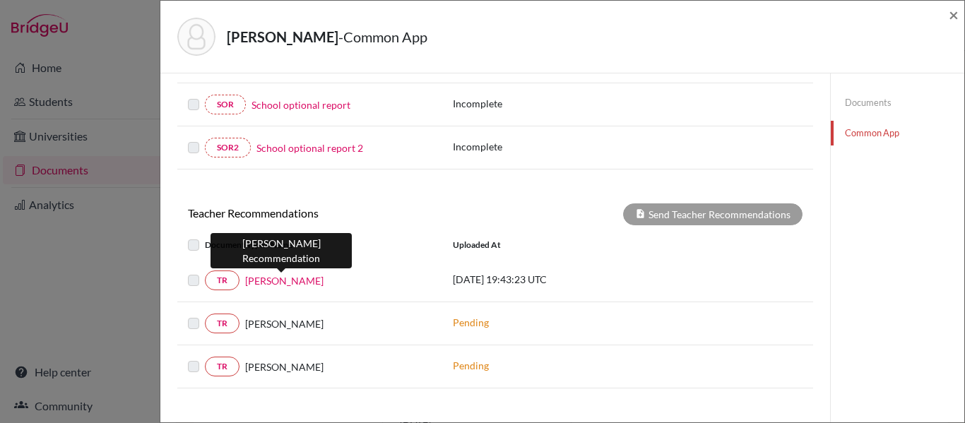
click at [296, 283] on link "Shannon Fetzner" at bounding box center [284, 280] width 78 height 15
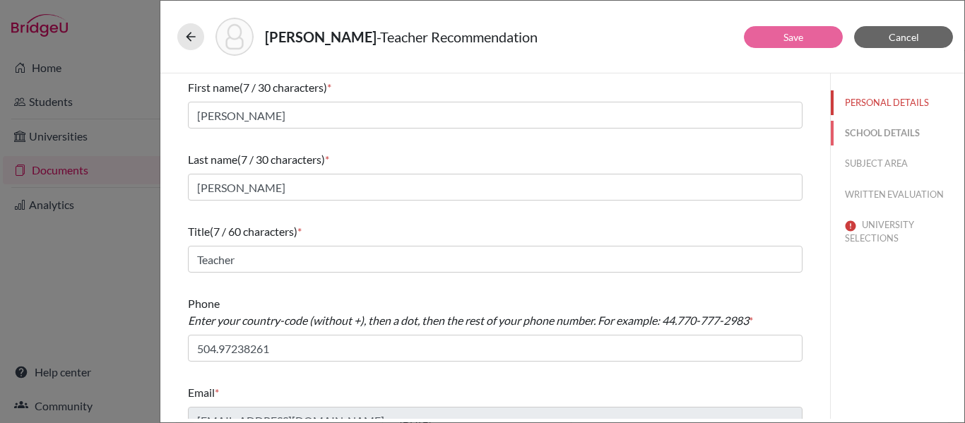
click at [888, 133] on button "SCHOOL DETAILS" at bounding box center [897, 133] width 133 height 25
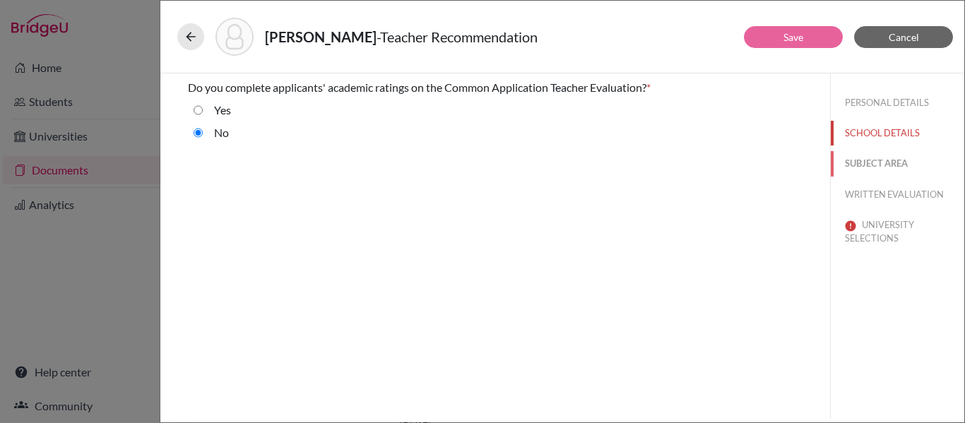
click at [881, 165] on button "SUBJECT AREA" at bounding box center [897, 163] width 133 height 25
select select "4"
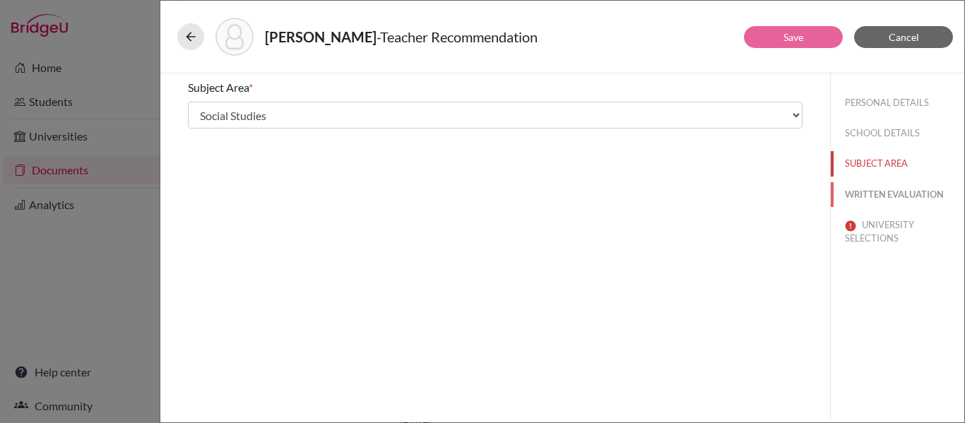
click at [876, 197] on button "WRITTEN EVALUATION" at bounding box center [897, 194] width 133 height 25
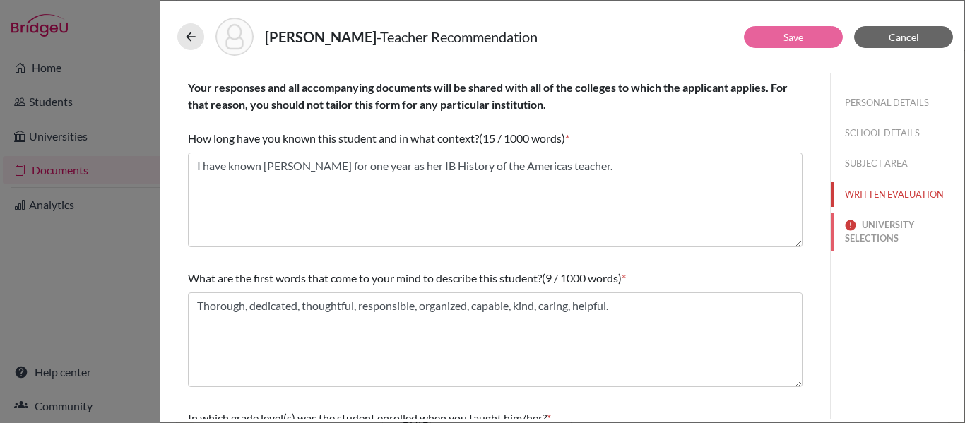
click at [880, 232] on button "UNIVERSITY SELECTIONS" at bounding box center [897, 232] width 133 height 38
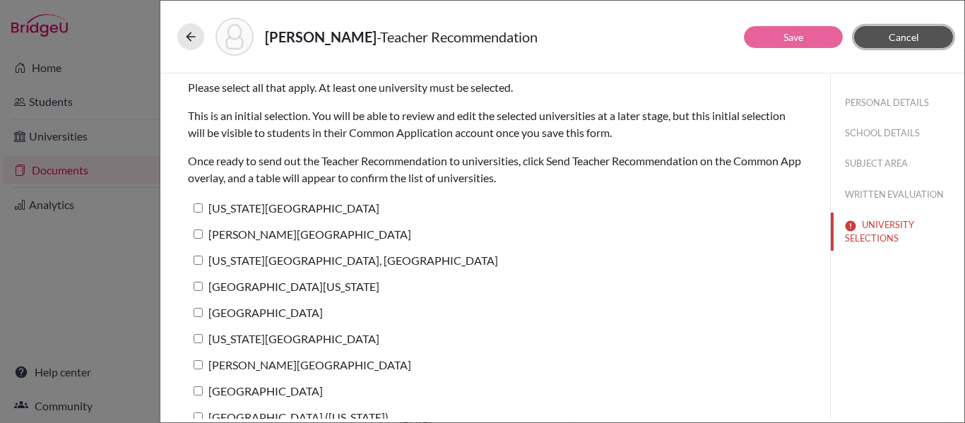
click at [910, 40] on span "Cancel" at bounding box center [904, 37] width 30 height 12
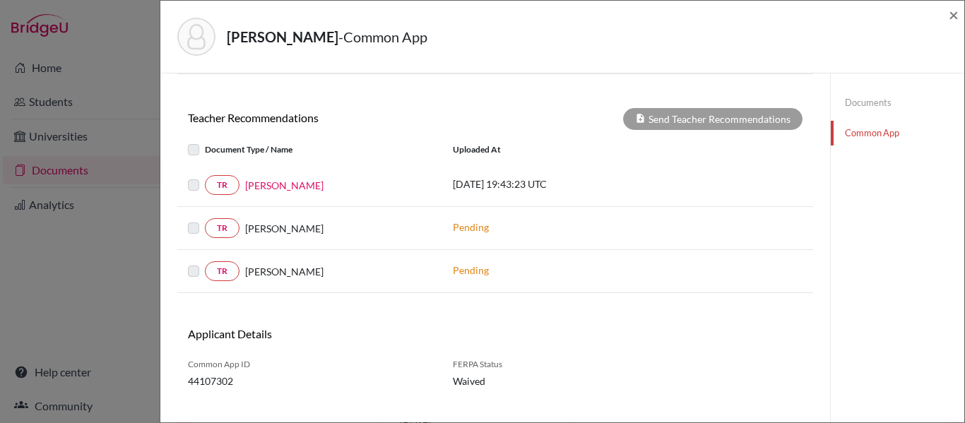
scroll to position [500, 0]
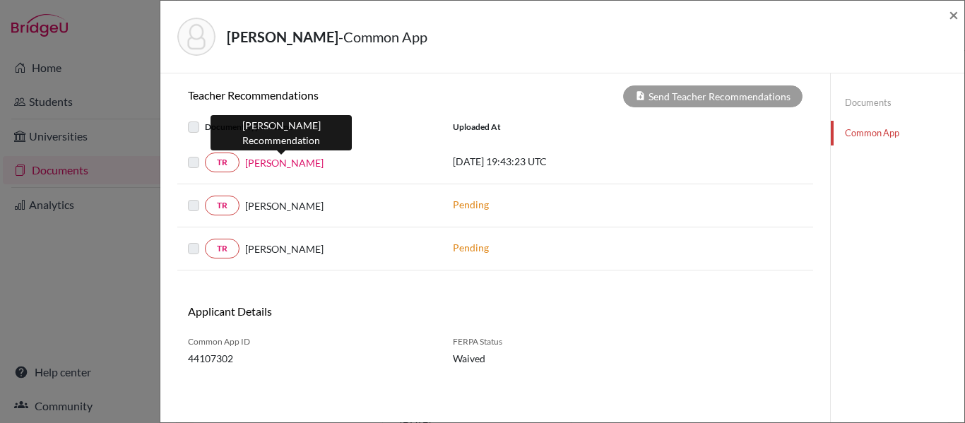
click at [304, 168] on link "Shannon Fetzner" at bounding box center [284, 162] width 78 height 15
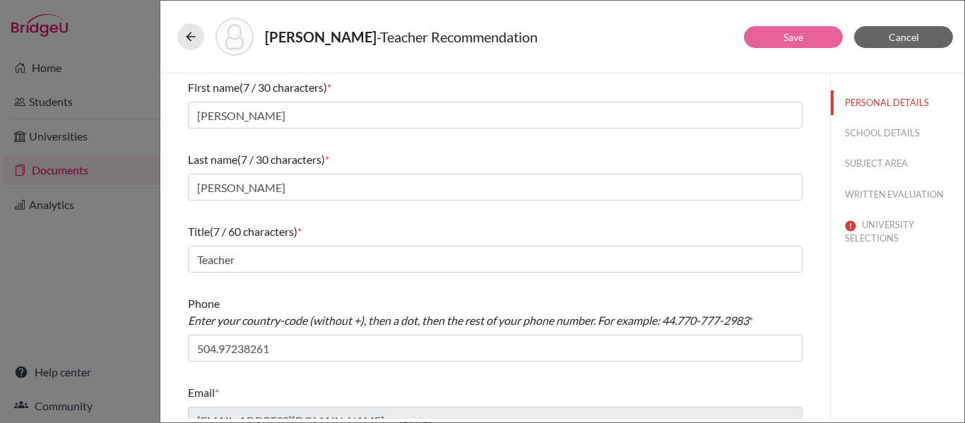
scroll to position [20, 0]
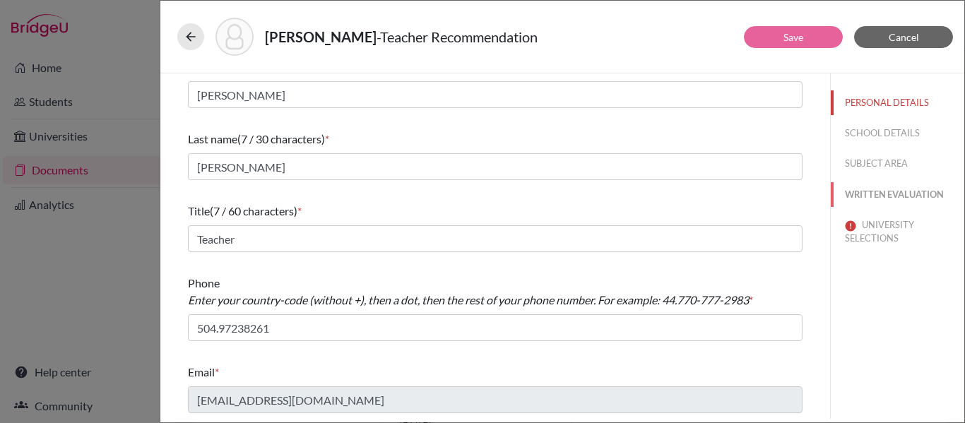
click at [886, 193] on button "WRITTEN EVALUATION" at bounding box center [897, 194] width 133 height 25
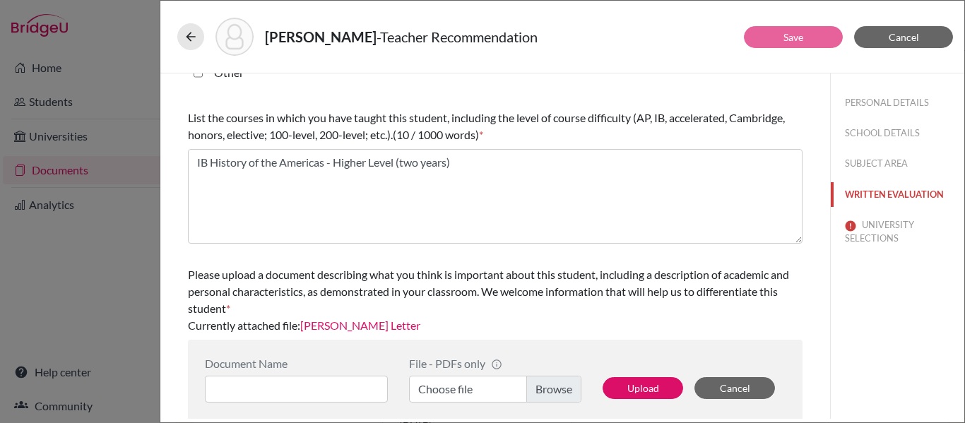
scroll to position [470, 0]
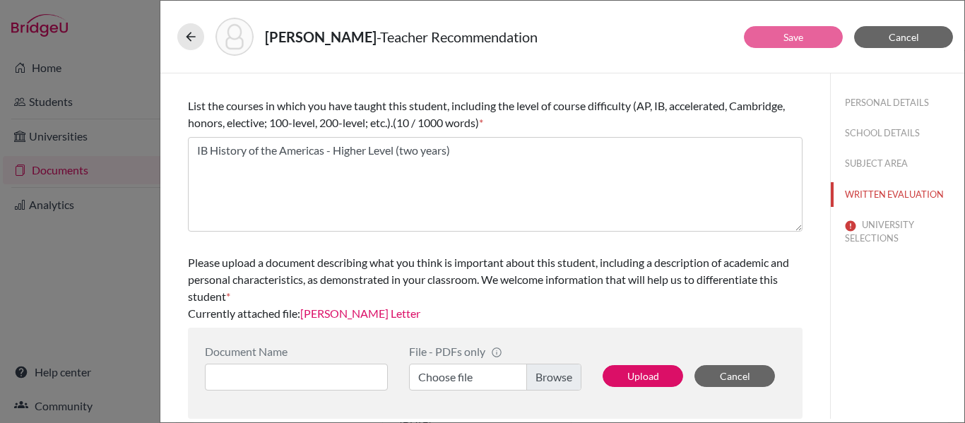
click at [331, 314] on link "Alana Barahona Letter" at bounding box center [360, 313] width 120 height 13
click at [879, 230] on button "UNIVERSITY SELECTIONS" at bounding box center [897, 232] width 133 height 38
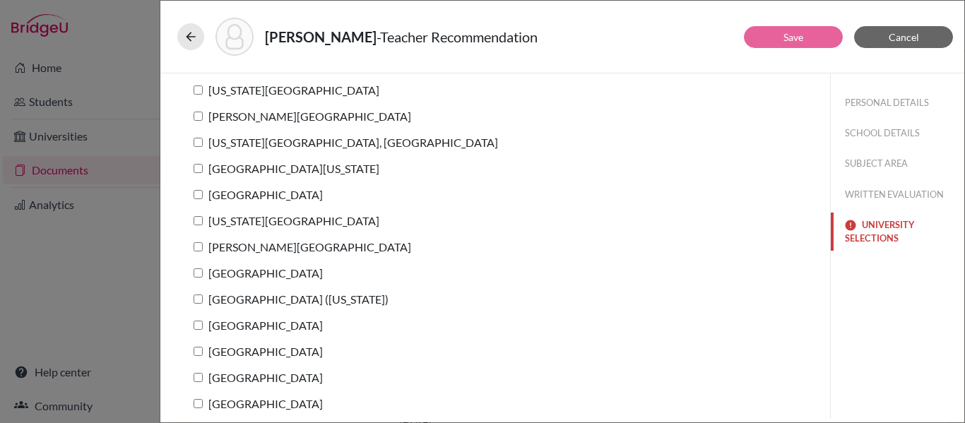
scroll to position [124, 0]
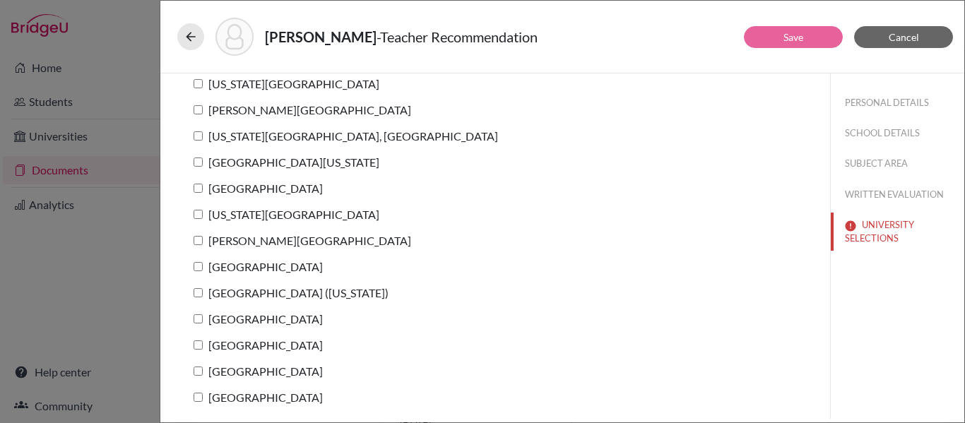
click at [197, 85] on input "Georgia Southern University" at bounding box center [198, 83] width 9 height 9
checkbox input "true"
click at [196, 110] on input "Lynn University" at bounding box center [198, 109] width 9 height 9
checkbox input "true"
click at [195, 136] on input "Pennsylvania State University, University Park" at bounding box center [198, 135] width 9 height 9
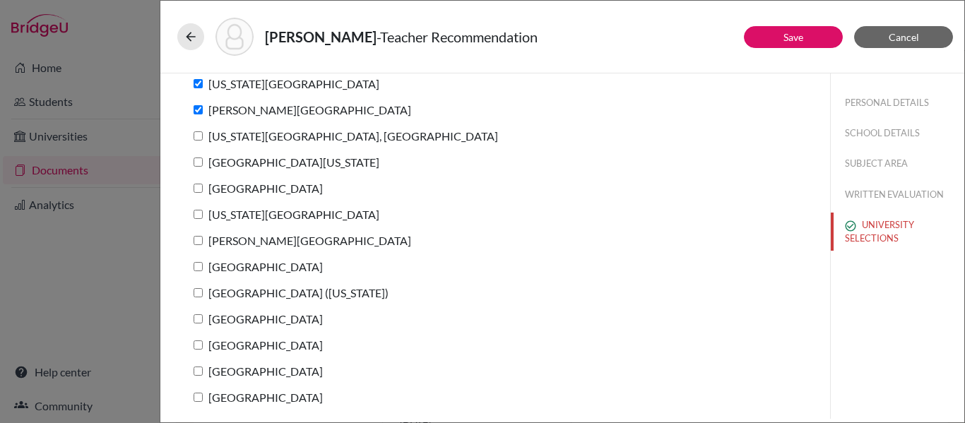
checkbox input "true"
click at [199, 159] on input "University of Missouri" at bounding box center [198, 162] width 9 height 9
checkbox input "true"
click at [197, 189] on input "University of Miami" at bounding box center [198, 188] width 9 height 9
checkbox input "true"
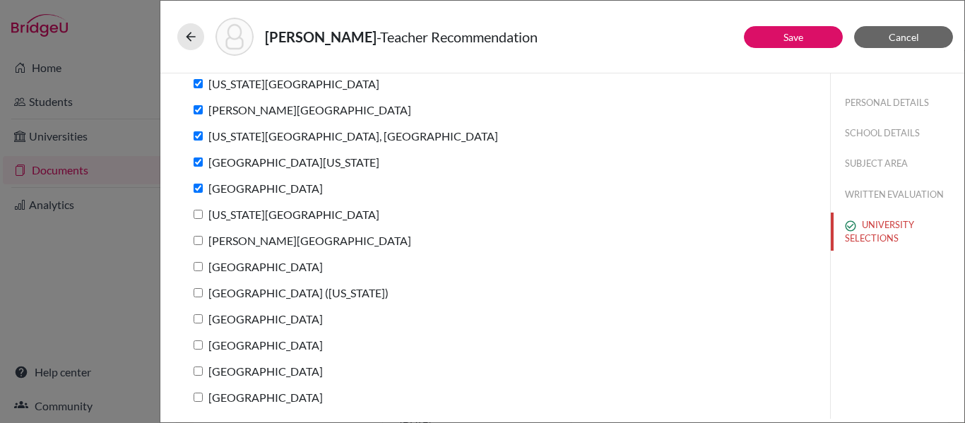
click at [198, 213] on input "Texas Christian University" at bounding box center [198, 214] width 9 height 9
checkbox input "true"
click at [200, 240] on input "Gannon University" at bounding box center [198, 240] width 9 height 9
checkbox input "true"
click at [196, 266] on input "Loyola University New Orleans" at bounding box center [198, 266] width 9 height 9
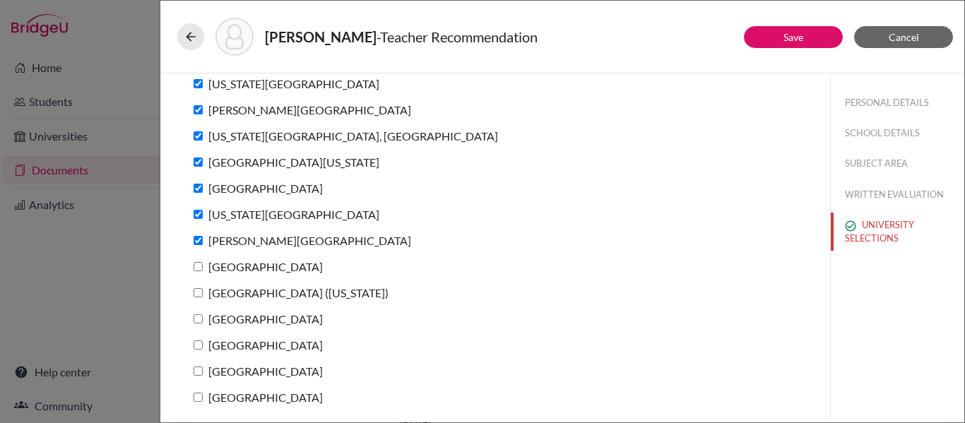
checkbox input "true"
click at [197, 295] on input "Augustana College (Illinois)" at bounding box center [198, 292] width 9 height 9
checkbox input "true"
click at [198, 316] on input "University of Tampa" at bounding box center [198, 318] width 9 height 9
checkbox input "true"
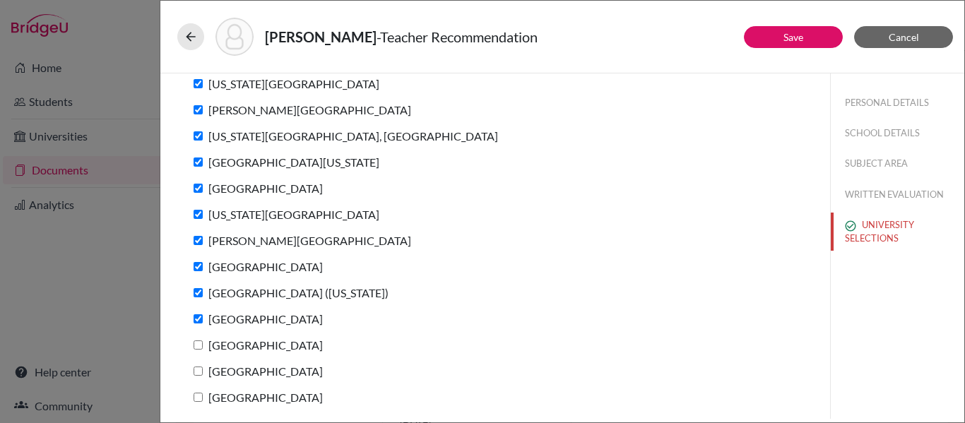
click at [194, 345] on input "High Point University" at bounding box center [198, 344] width 9 height 9
checkbox input "true"
click at [196, 370] on input "College of Charleston" at bounding box center [198, 371] width 9 height 9
checkbox input "true"
click at [196, 400] on input "Loyola University Chicago" at bounding box center [198, 397] width 9 height 9
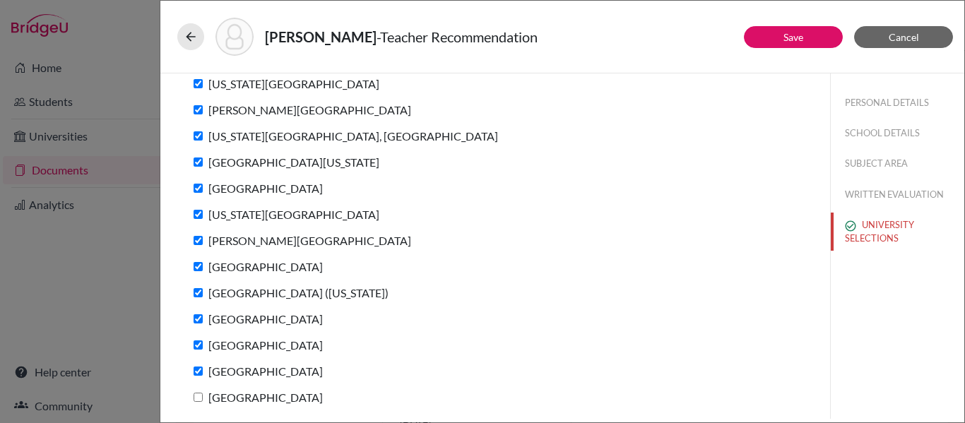
checkbox input "true"
click at [800, 42] on link "Save" at bounding box center [793, 37] width 20 height 12
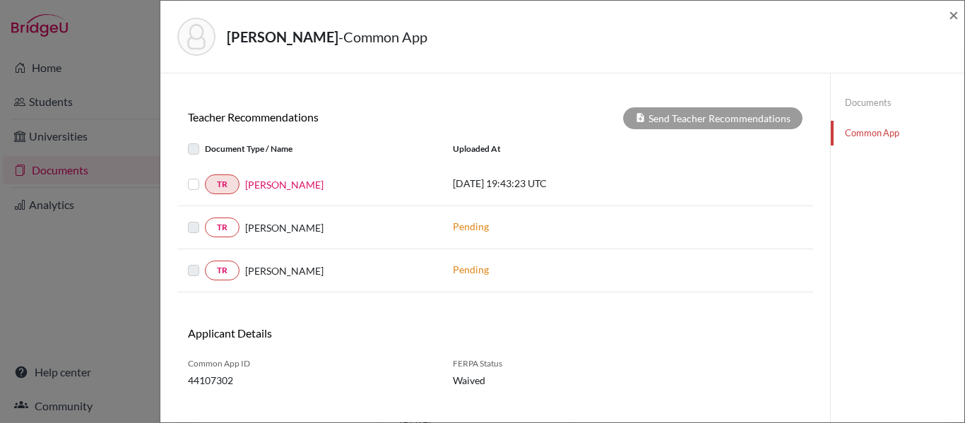
scroll to position [500, 0]
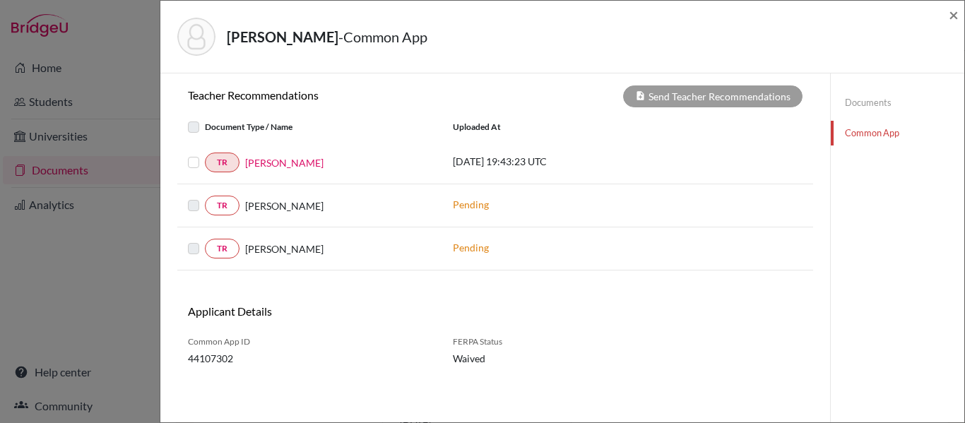
click at [205, 154] on label at bounding box center [205, 154] width 0 height 0
click at [0, 0] on input "checkbox" at bounding box center [0, 0] width 0 height 0
click at [686, 97] on button "Send Teacher Recommendations" at bounding box center [712, 96] width 179 height 22
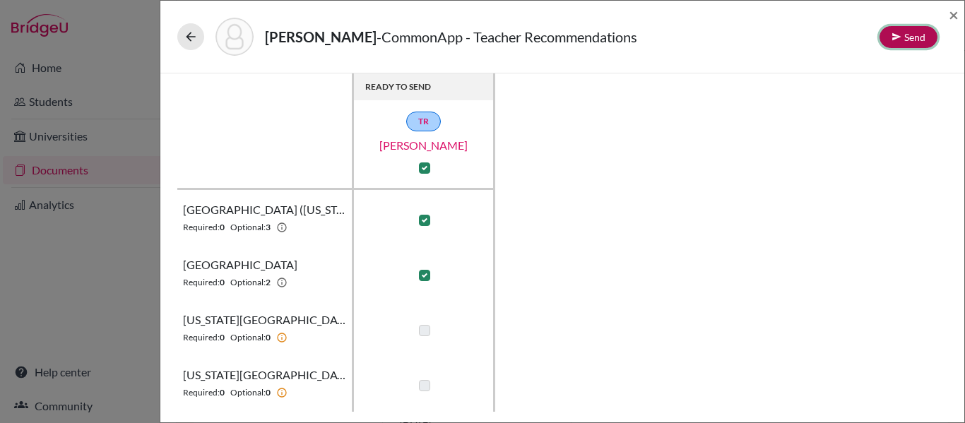
click at [904, 38] on button "Send" at bounding box center [908, 37] width 58 height 22
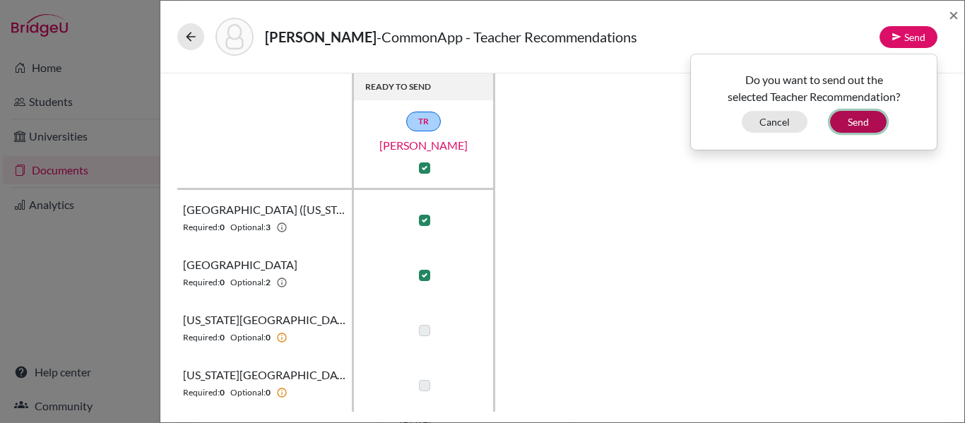
click at [853, 128] on button "Send" at bounding box center [858, 122] width 57 height 22
checkbox input "false"
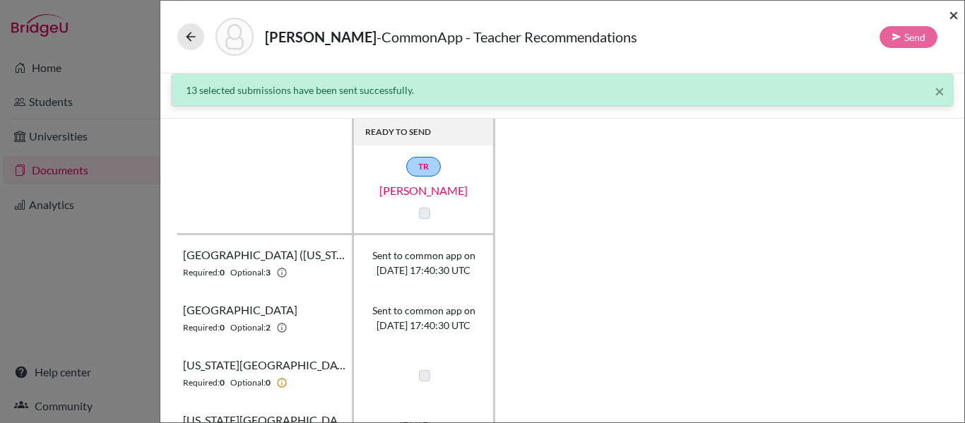
click at [954, 16] on span "×" at bounding box center [954, 14] width 10 height 20
